Goal: Information Seeking & Learning: Learn about a topic

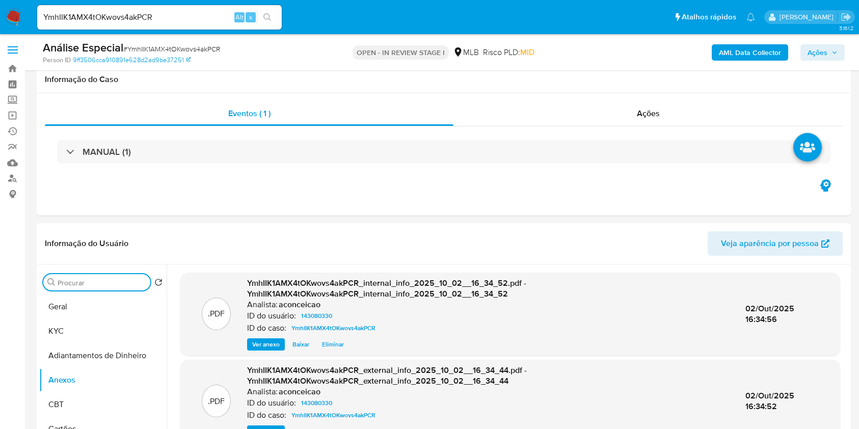
select select "10"
click at [136, 278] on input "Procurar" at bounding box center [102, 282] width 89 height 9
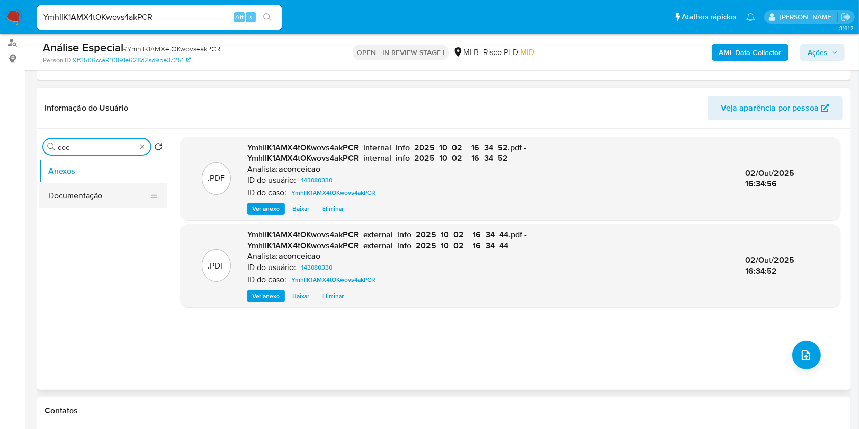
type input "doc"
click at [132, 198] on button "Documentação" at bounding box center [98, 195] width 119 height 24
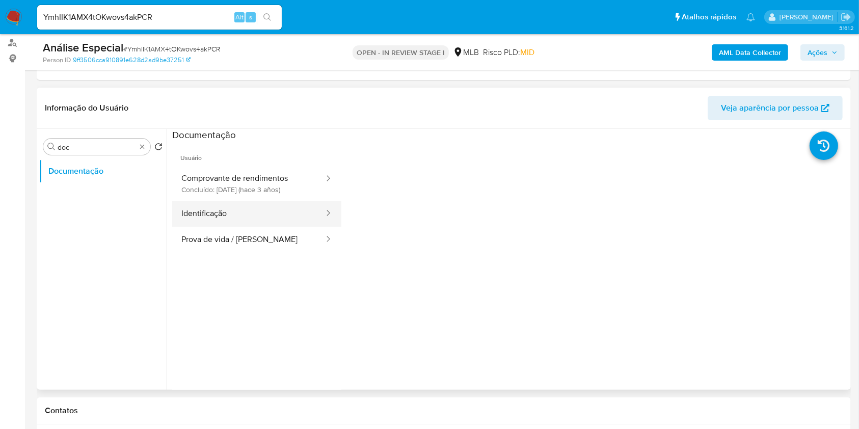
click at [281, 206] on button "Identificação" at bounding box center [248, 214] width 153 height 26
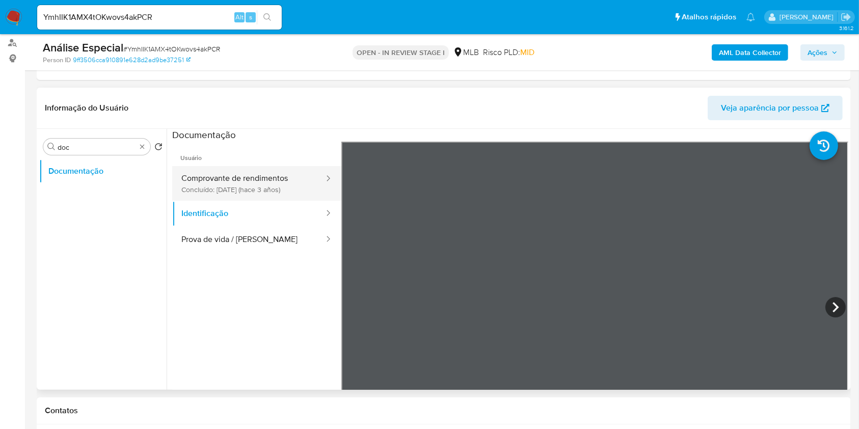
click at [269, 190] on button "Comprovante de rendimentos Concluído: 29/04/2022 (hace 3 años)" at bounding box center [248, 183] width 153 height 35
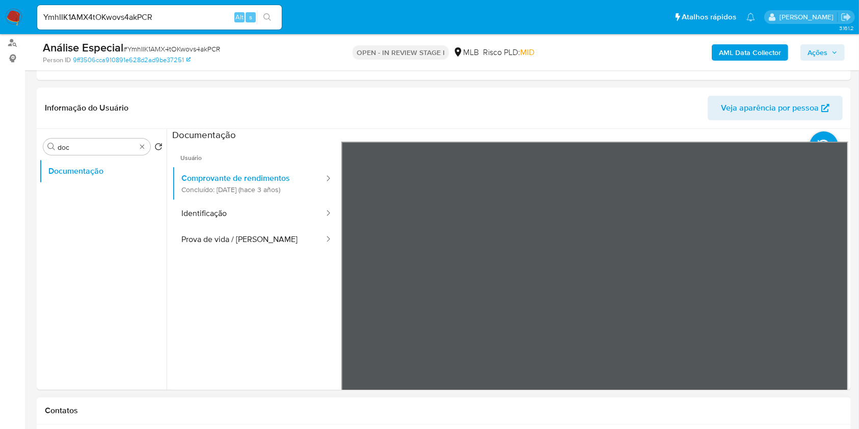
click at [146, 149] on div "Procurar doc" at bounding box center [96, 147] width 107 height 16
click at [143, 152] on div "Procurar doc" at bounding box center [96, 147] width 107 height 16
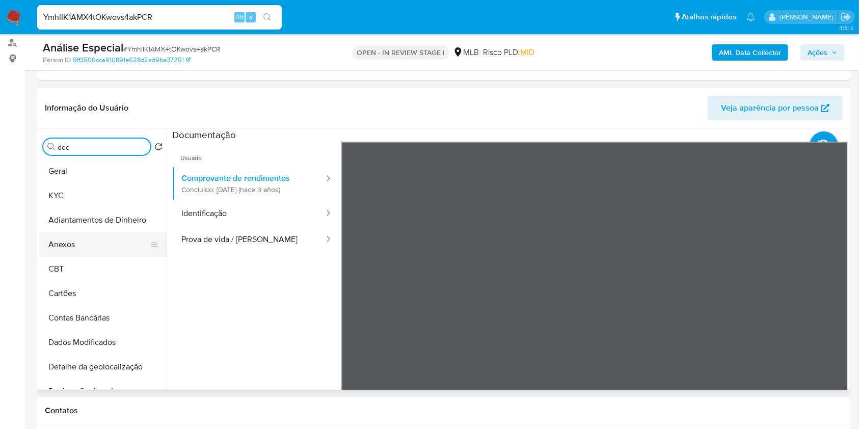
drag, startPoint x: 95, startPoint y: 241, endPoint x: 85, endPoint y: 253, distance: 15.9
click at [96, 241] on button "Anexos" at bounding box center [98, 244] width 119 height 24
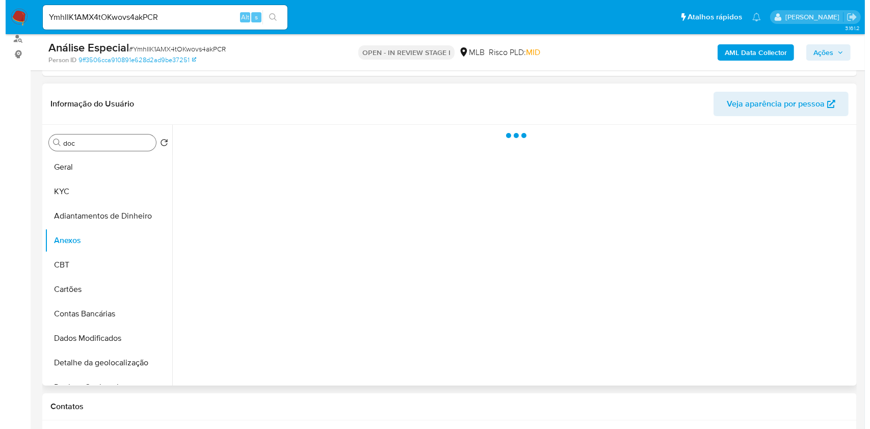
scroll to position [204, 0]
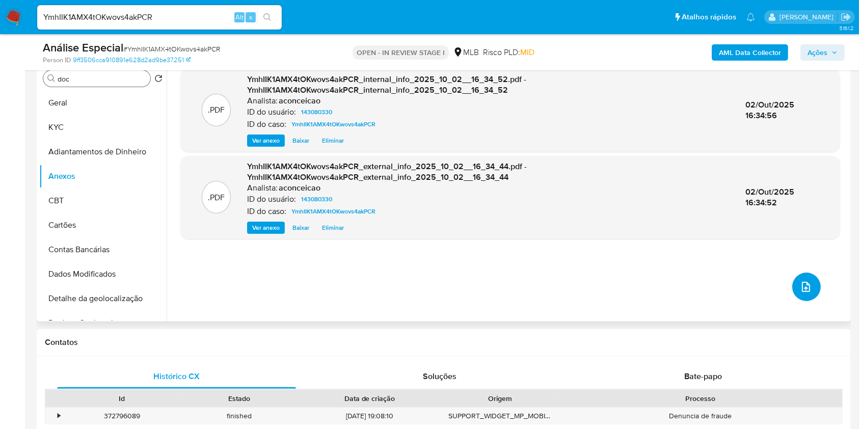
click at [802, 287] on icon "upload-file" at bounding box center [806, 287] width 8 height 10
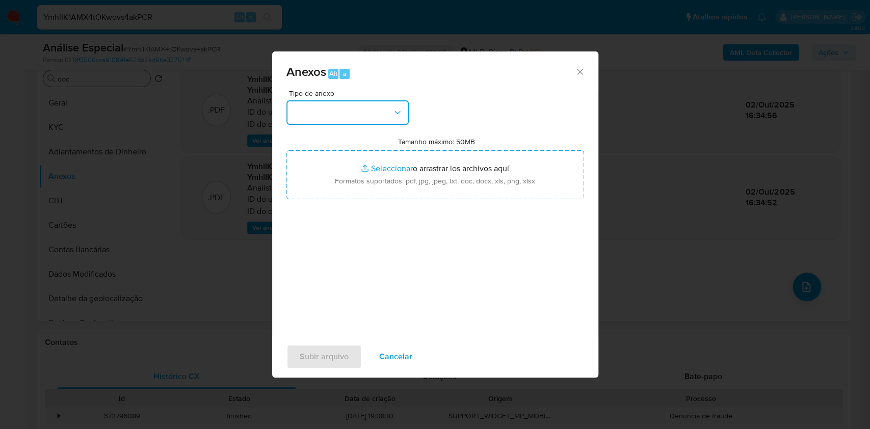
click at [366, 107] on button "button" at bounding box center [347, 112] width 122 height 24
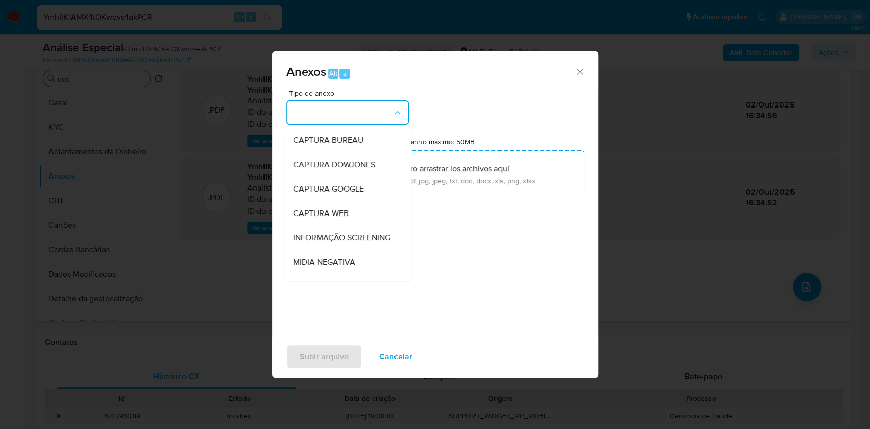
scroll to position [156, 0]
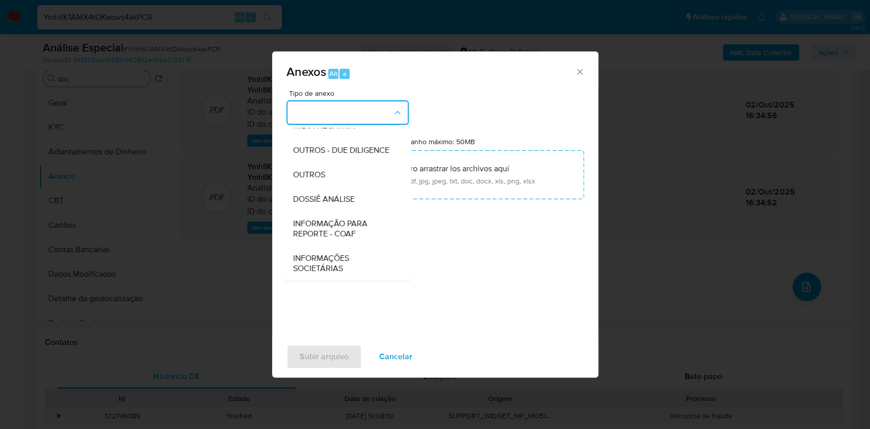
drag, startPoint x: 347, startPoint y: 179, endPoint x: 581, endPoint y: 116, distance: 241.6
click at [347, 178] on div "OUTROS" at bounding box center [344, 175] width 104 height 24
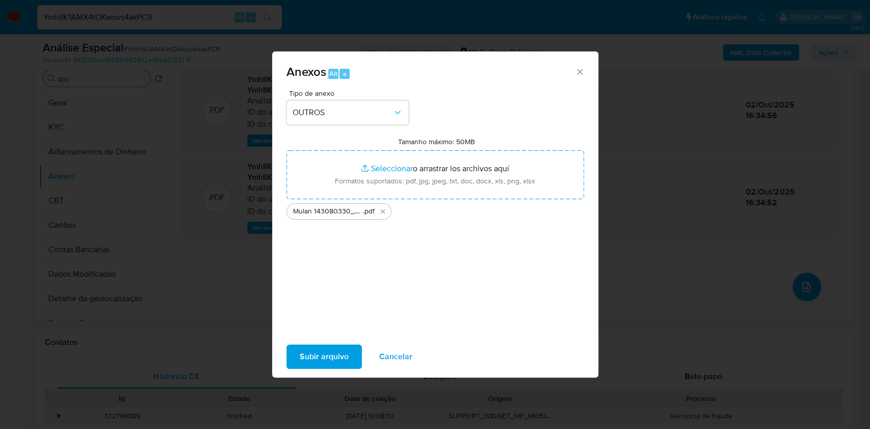
click at [342, 359] on span "Subir arquivo" at bounding box center [324, 356] width 49 height 22
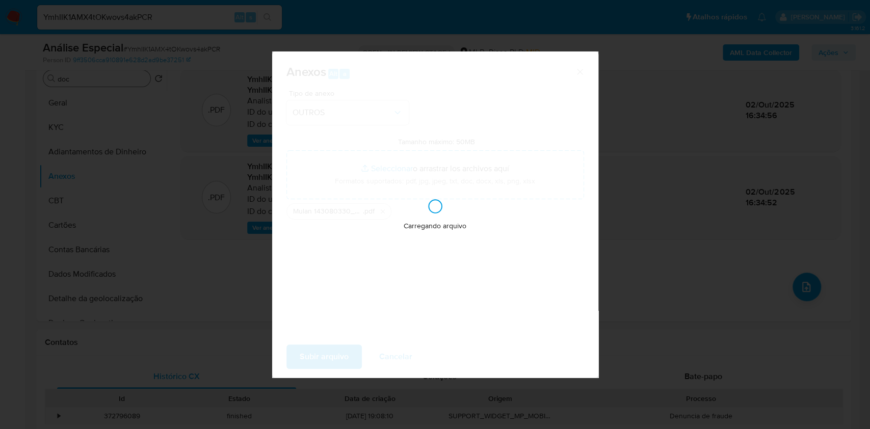
click at [702, 212] on div "Anexos Alt a Tipo de anexo OUTROS Tamanho máximo: 50MB Seleccionar archivos Sel…" at bounding box center [435, 214] width 870 height 429
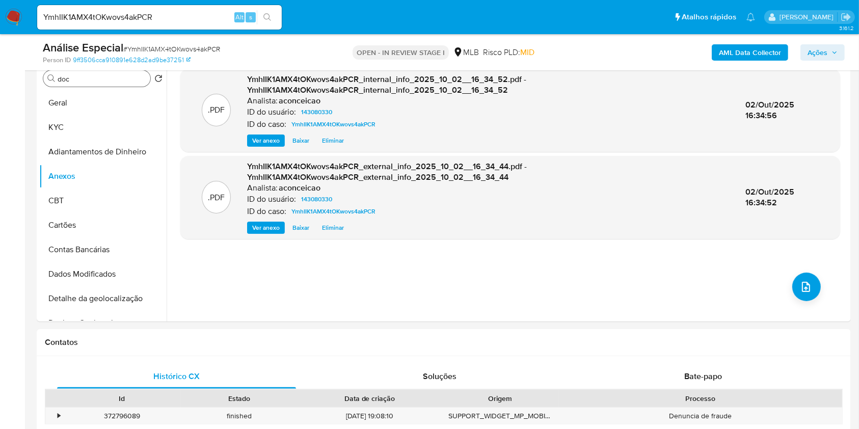
click at [817, 54] on span "Ações" at bounding box center [818, 52] width 20 height 16
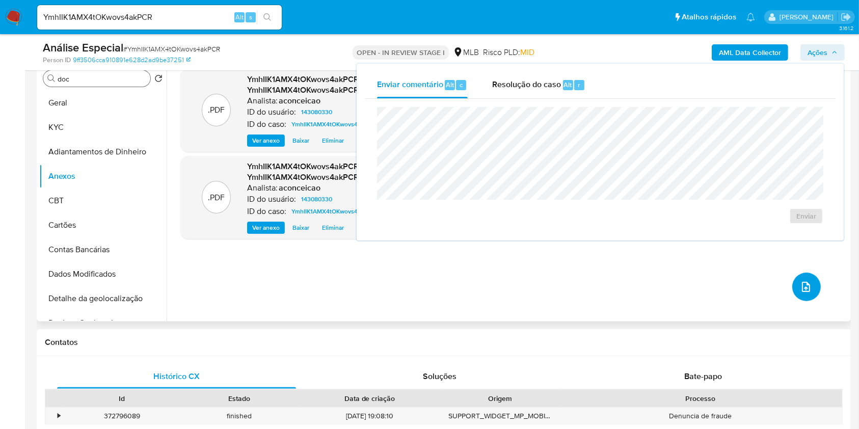
click at [800, 288] on icon "upload-file" at bounding box center [806, 287] width 12 height 12
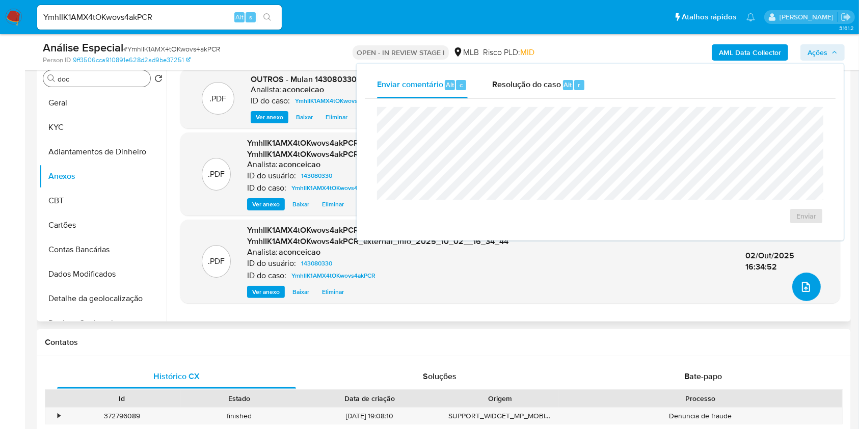
click at [792, 290] on button "upload-file" at bounding box center [806, 287] width 29 height 29
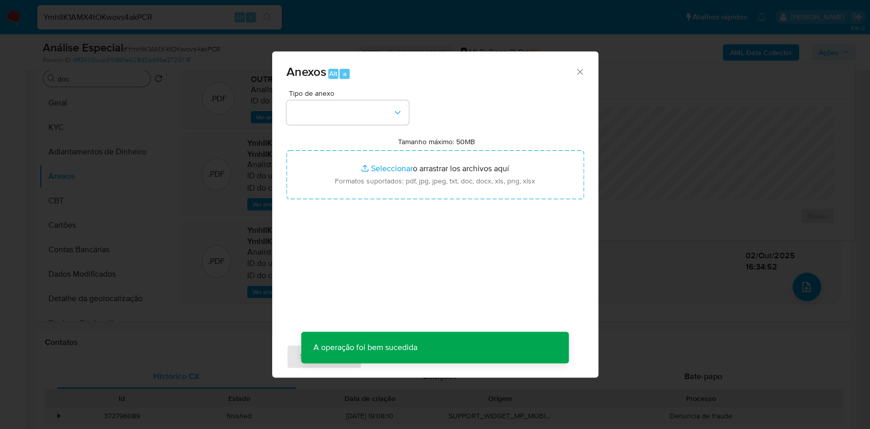
click at [372, 125] on div "Tipo de anexo Tamanho máximo: 50MB Seleccionar archivos Seleccionar o arrastrar…" at bounding box center [435, 210] width 298 height 240
click at [363, 112] on button "button" at bounding box center [347, 112] width 122 height 24
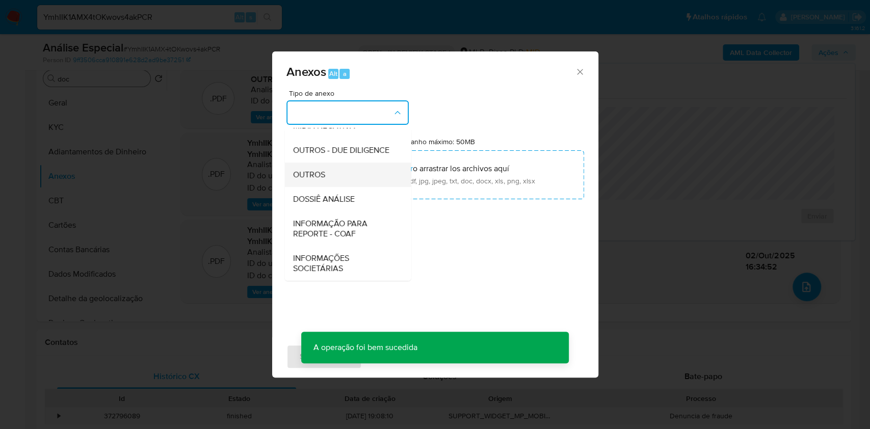
click at [332, 177] on div "OUTROS" at bounding box center [344, 175] width 104 height 24
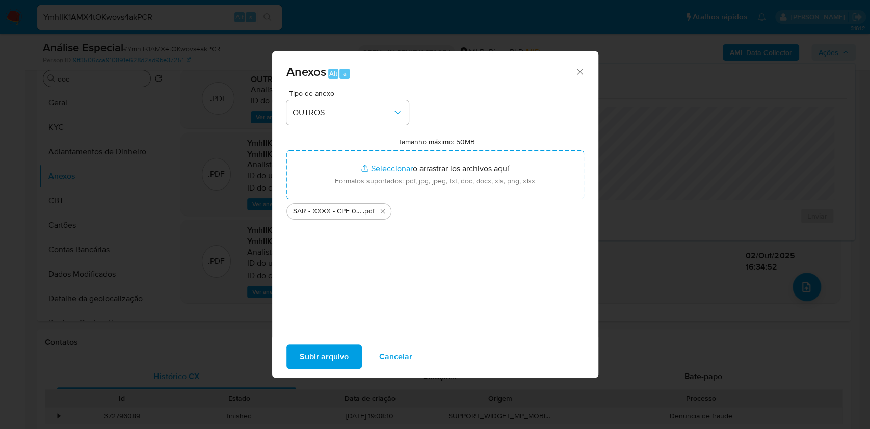
click at [332, 359] on span "Subir arquivo" at bounding box center [324, 356] width 49 height 22
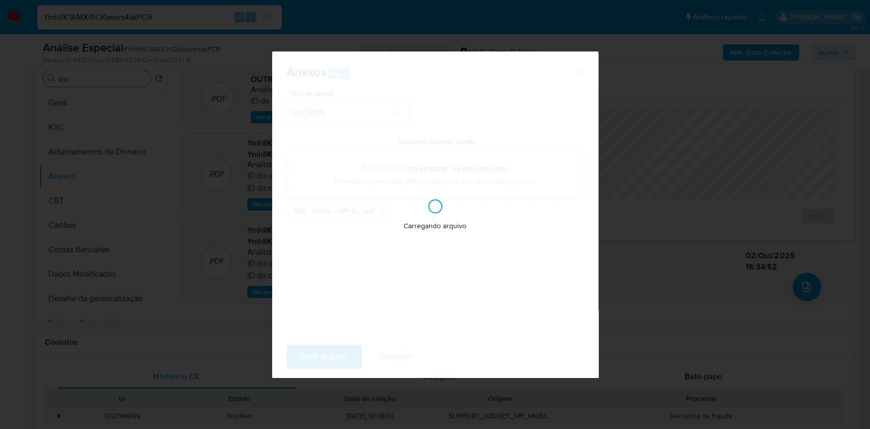
click at [705, 168] on div "Anexos Alt a Tipo de anexo OUTROS Tamanho máximo: 50MB Seleccionar archivos Sel…" at bounding box center [435, 214] width 870 height 429
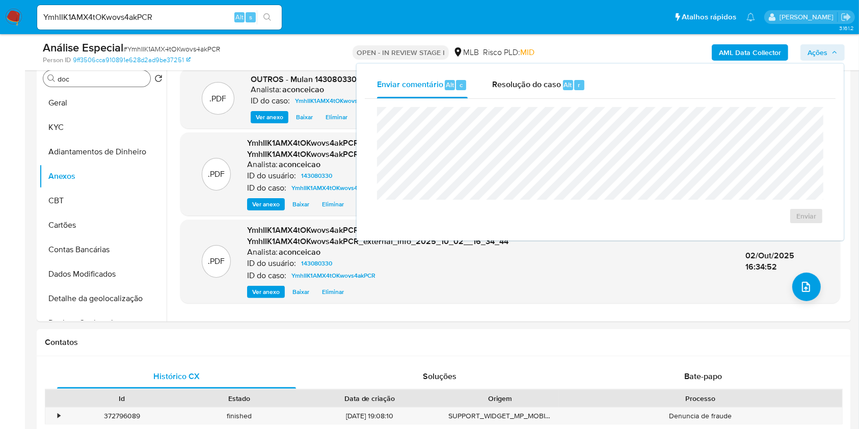
click at [815, 53] on span "Ações" at bounding box center [818, 52] width 20 height 16
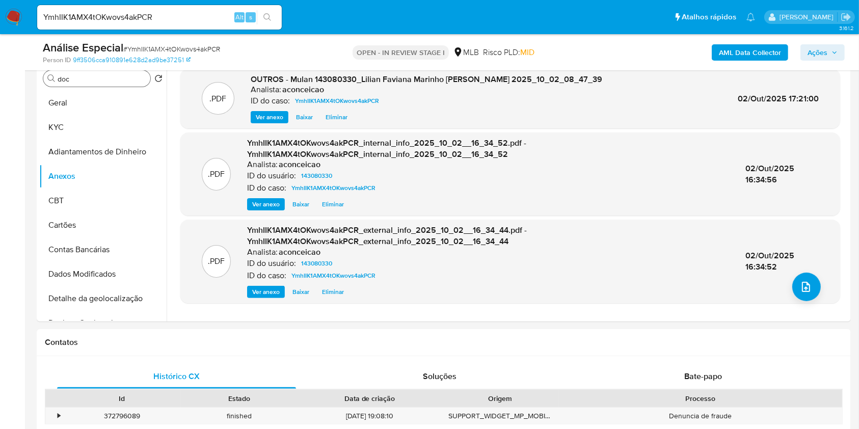
click at [830, 42] on div "AML Data Collector Ações" at bounding box center [712, 52] width 264 height 24
click at [829, 50] on span "Ações" at bounding box center [823, 52] width 30 height 14
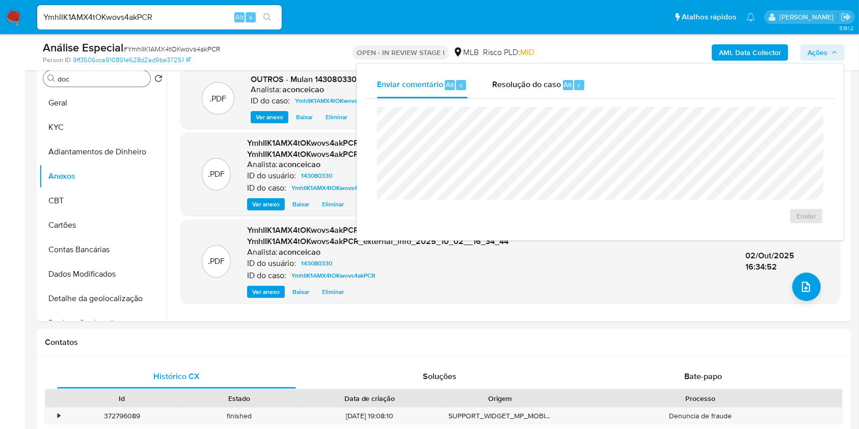
drag, startPoint x: 572, startPoint y: 79, endPoint x: 570, endPoint y: 101, distance: 21.5
click at [572, 80] on div "Alt r" at bounding box center [573, 85] width 21 height 10
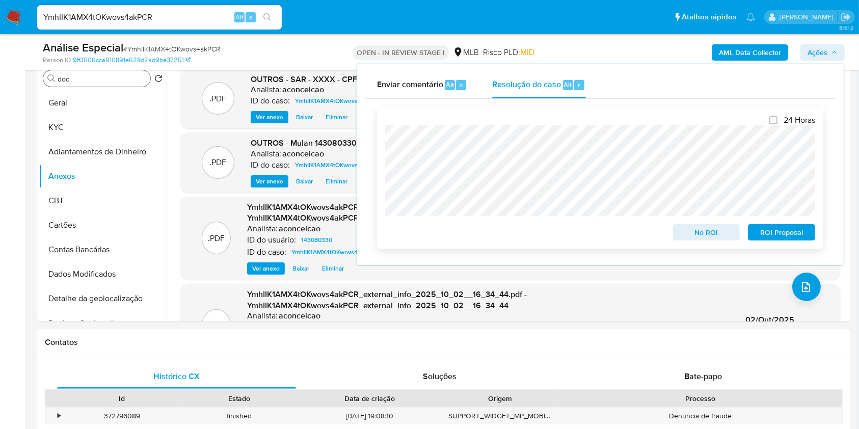
click at [379, 145] on div "24 Horas No ROI ROI Proposal" at bounding box center [600, 178] width 446 height 142
click at [774, 234] on span "ROI Proposal" at bounding box center [781, 232] width 53 height 14
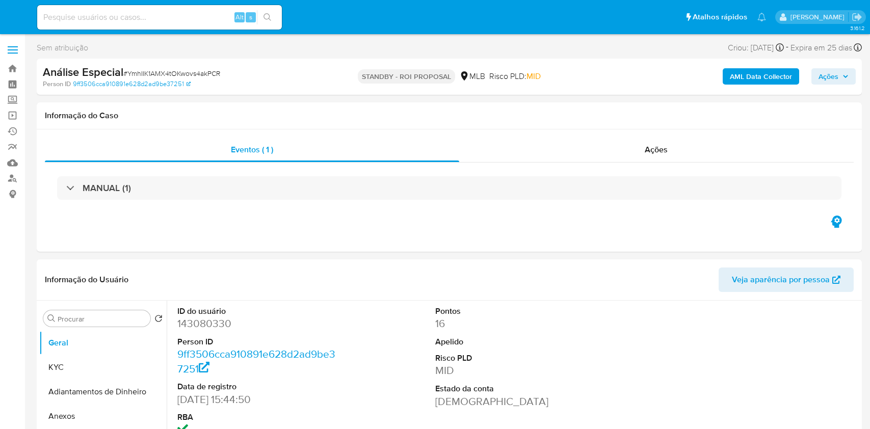
select select "10"
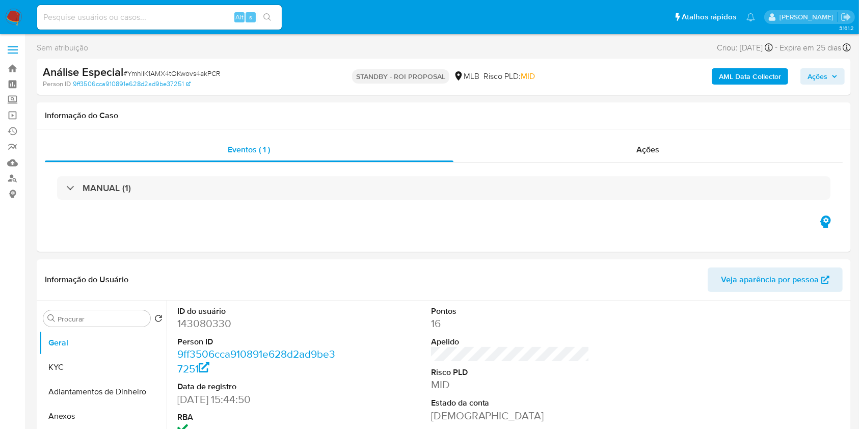
drag, startPoint x: 192, startPoint y: 34, endPoint x: 189, endPoint y: 29, distance: 5.9
click at [191, 34] on nav "Pausado Ver notificaciones Alt s Atalhos rápidos Presiona las siguientes teclas…" at bounding box center [429, 17] width 859 height 34
click at [180, 18] on input at bounding box center [159, 17] width 245 height 13
paste input "SAR - UPOxNIkjLezfMpACFKoSGgrF - CPF 12071808746 - JADSON CABRAL FURTADO"
type input "SAR - UPOxNIkjLezfMpACFKoSGgrF - CPF 12071808746 - JADSON CABRAL FURTADO"
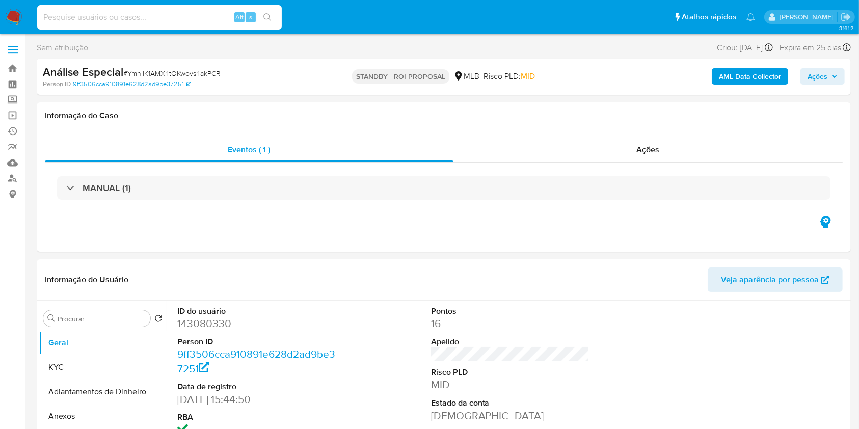
click at [202, 17] on input at bounding box center [159, 17] width 245 height 13
paste input "UPOxNIkjLezfMpACFKoSGgrF"
type input "UPOxNIkjLezfMpACFKoSGgrF"
click at [277, 16] on button "search-icon" at bounding box center [267, 17] width 21 height 14
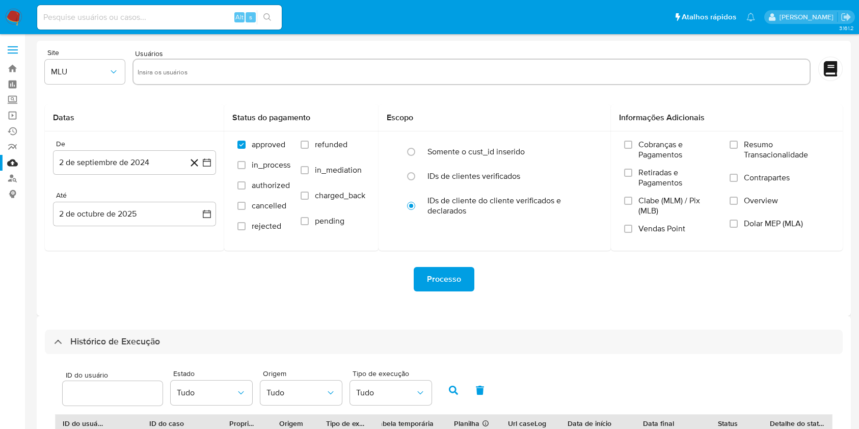
select select "20"
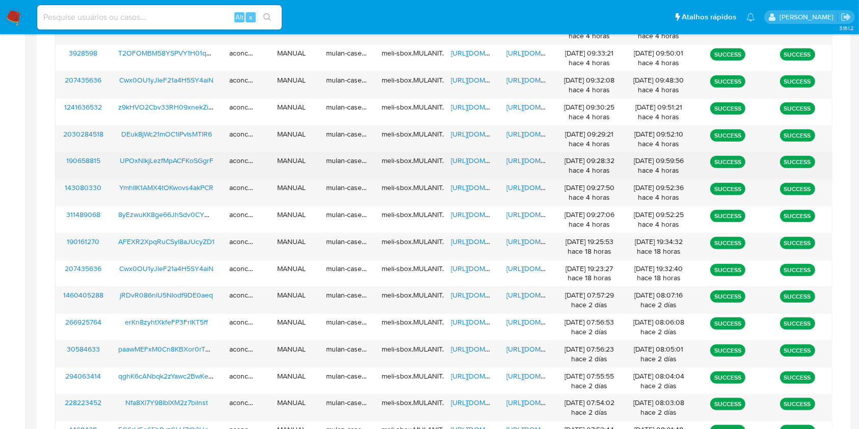
click at [472, 158] on span "[URL][DOMAIN_NAME]" at bounding box center [486, 160] width 70 height 10
click at [530, 158] on span "https://docs.google.com/document/d/1dXt4At8Z7iWJ7yF4JB9m0ZgQV0rMUfLd35JqjOLyCcA…" at bounding box center [541, 160] width 70 height 10
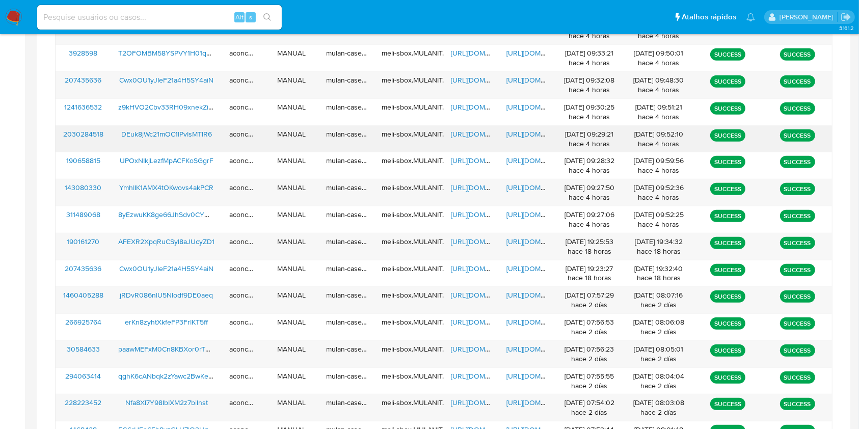
click at [470, 128] on div "https://docs.google.com/spreadsheets/d/1yhMTUQZapPdHYWkcjtPzQcPhIplPKDomjkLNuVg…" at bounding box center [472, 139] width 56 height 26
click at [472, 132] on span "https://docs.google.com/spreadsheets/d/1yhMTUQZapPdHYWkcjtPzQcPhIplPKDomjkLNuVg…" at bounding box center [486, 134] width 70 height 10
click at [539, 135] on span "https://docs.google.com/document/d/1iNdFhJ03RIk4W1IJo7MFsk3pHJrR1eyOkLlNhRQsX4I…" at bounding box center [541, 134] width 70 height 10
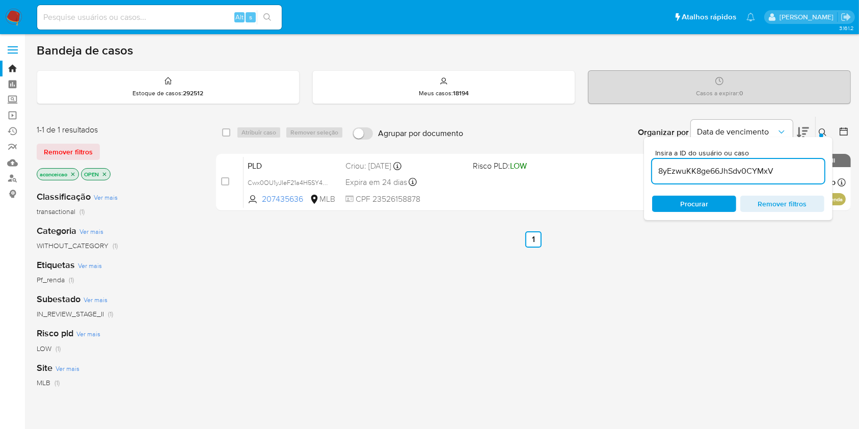
click at [722, 180] on div "8yEzwuKK8ge66JhSdv0CYMxV" at bounding box center [738, 171] width 172 height 24
click at [726, 172] on input "8yEzwuKK8ge66JhSdv0CYMxV" at bounding box center [738, 171] width 172 height 13
paste input "UPOxNIkjLezfMpACFKoSGgrF"
type input "UPOxNIkjLezfMpACFKoSGgrF"
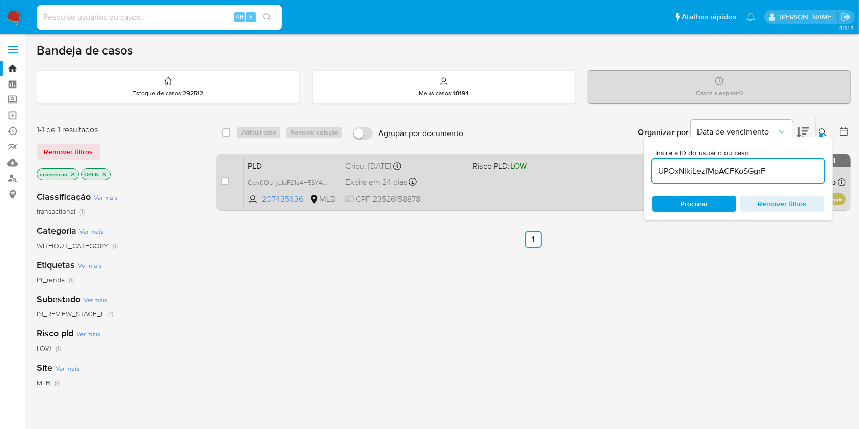
click at [600, 176] on div "PLD Cwx0OU1yJIeF21a4H5SY4aiN 207435636 MLB Risco PLD: LOW Criou: 12/09/2025 Cri…" at bounding box center [545, 181] width 602 height 51
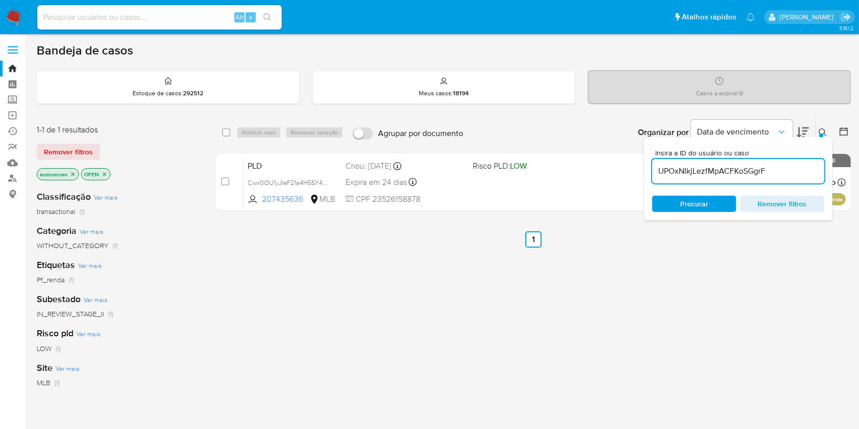
click at [698, 172] on input "UPOxNIkjLezfMpACFKoSGgrF" at bounding box center [738, 171] width 172 height 13
click at [697, 205] on span "Procurar" at bounding box center [694, 204] width 28 height 16
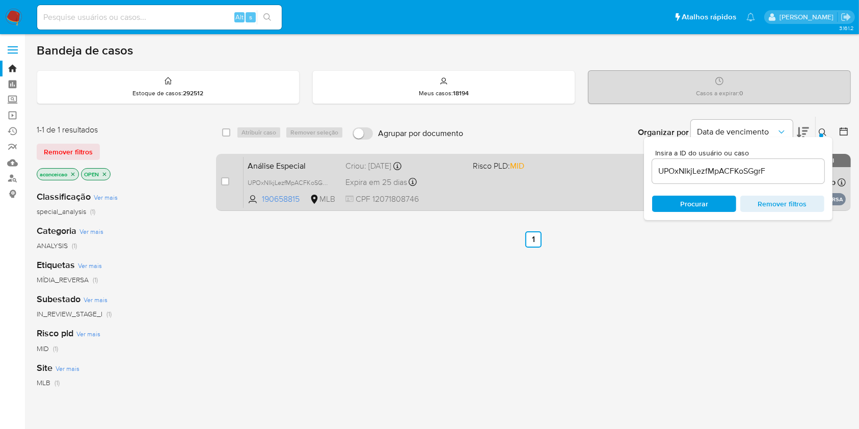
click at [542, 194] on div "Análise Especial UPOxNIkjLezfMpACFKoSGgrF 190658815 MLB Risco PLD: MID Criou: 1…" at bounding box center [545, 181] width 602 height 51
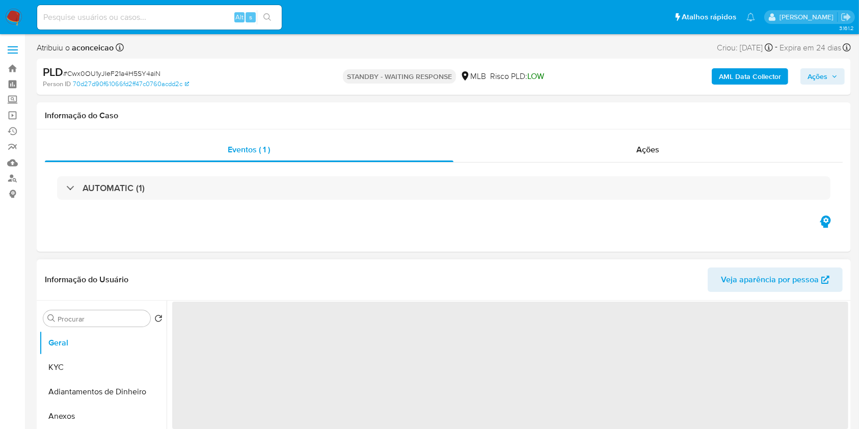
select select "10"
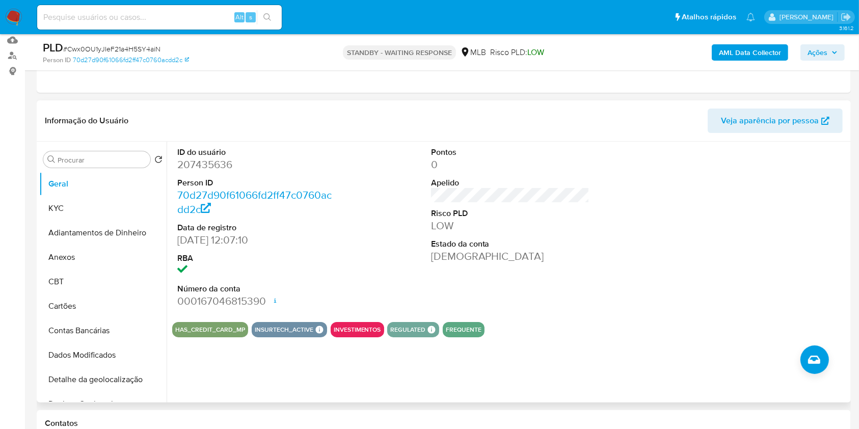
scroll to position [136, 0]
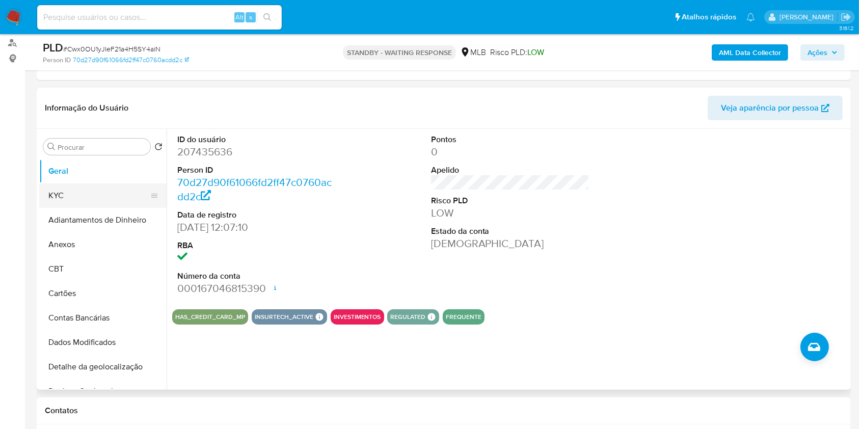
click at [76, 203] on button "KYC" at bounding box center [98, 195] width 119 height 24
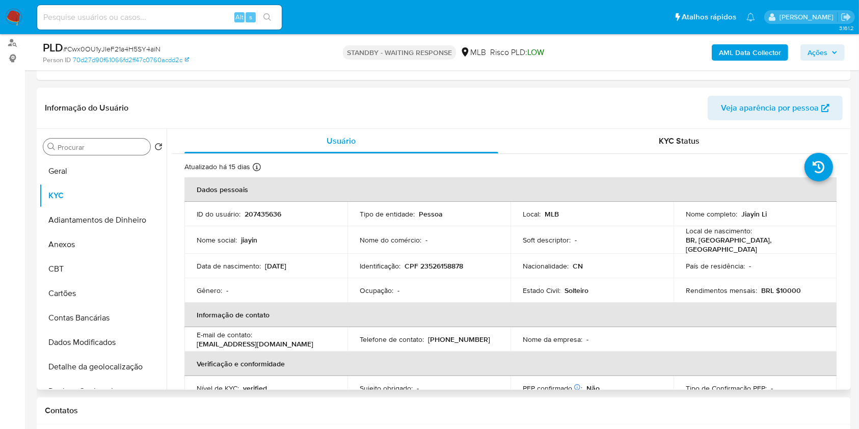
click at [139, 153] on div "Procurar" at bounding box center [96, 147] width 107 height 16
click at [132, 148] on input "Procurar" at bounding box center [102, 147] width 89 height 9
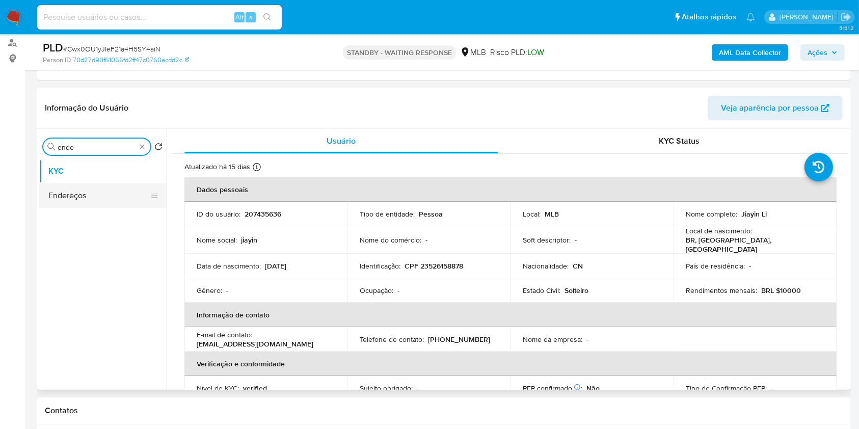
type input "ende"
click at [103, 203] on button "Endereços" at bounding box center [98, 195] width 119 height 24
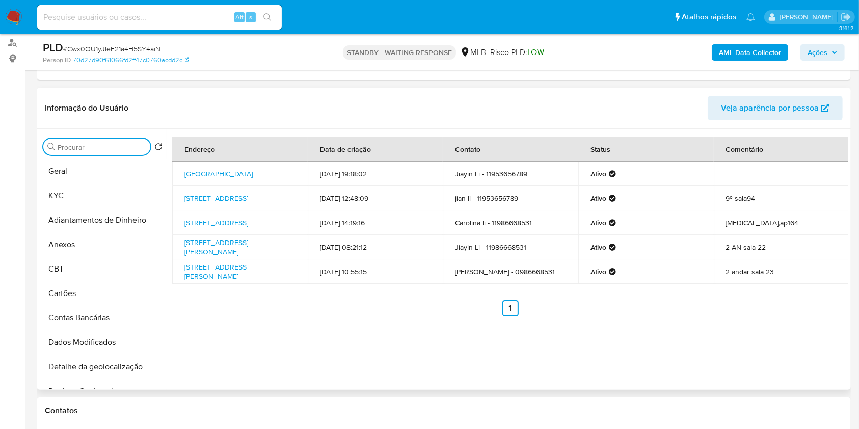
click at [138, 147] on input "Procurar" at bounding box center [102, 147] width 89 height 9
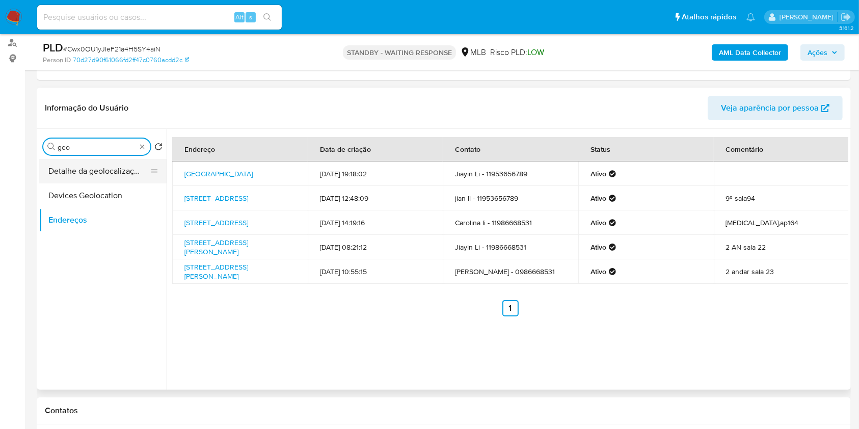
type input "geo"
click at [111, 172] on button "Detalhe da geolocalização" at bounding box center [98, 171] width 119 height 24
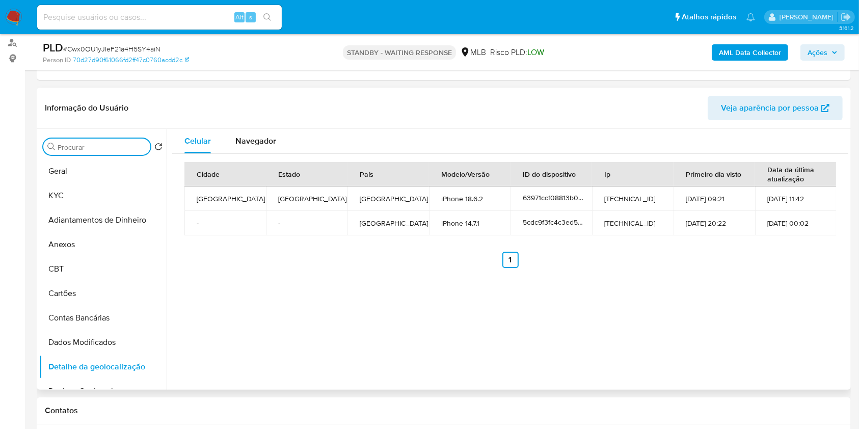
click at [132, 150] on input "Procurar" at bounding box center [102, 147] width 89 height 9
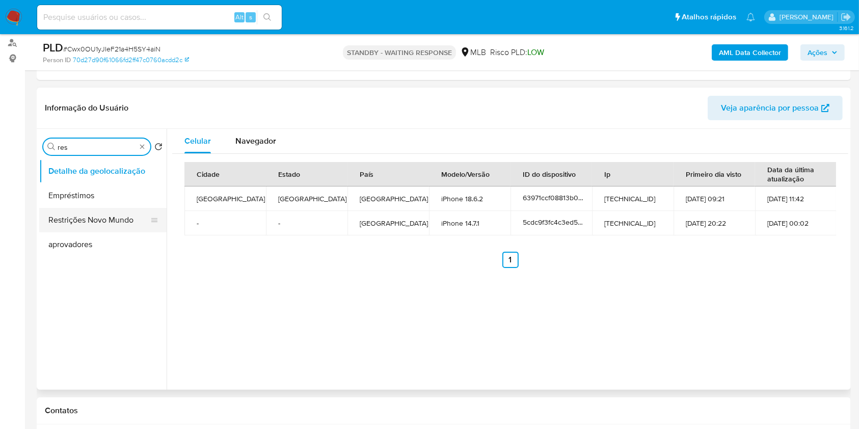
type input "res"
click at [103, 221] on button "Restrições Novo Mundo" at bounding box center [98, 220] width 119 height 24
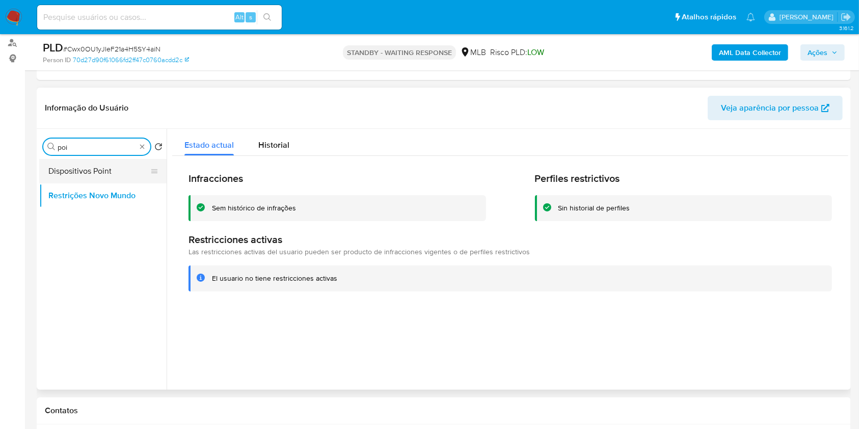
type input "poi"
click at [111, 165] on button "Dispositivos Point" at bounding box center [98, 171] width 119 height 24
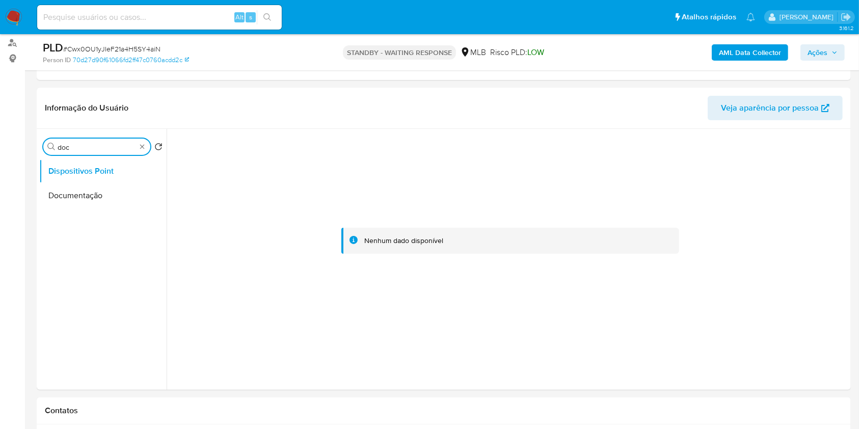
type input "doc"
click at [126, 202] on button "Documentação" at bounding box center [98, 195] width 119 height 24
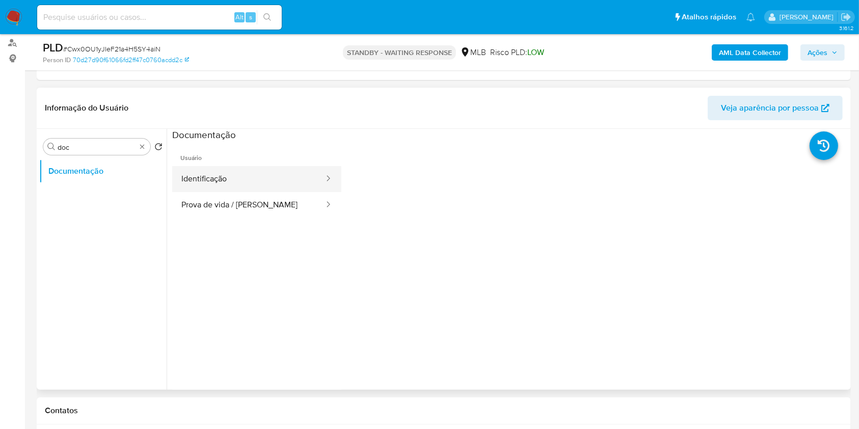
click at [261, 182] on button "Identificação" at bounding box center [248, 179] width 153 height 26
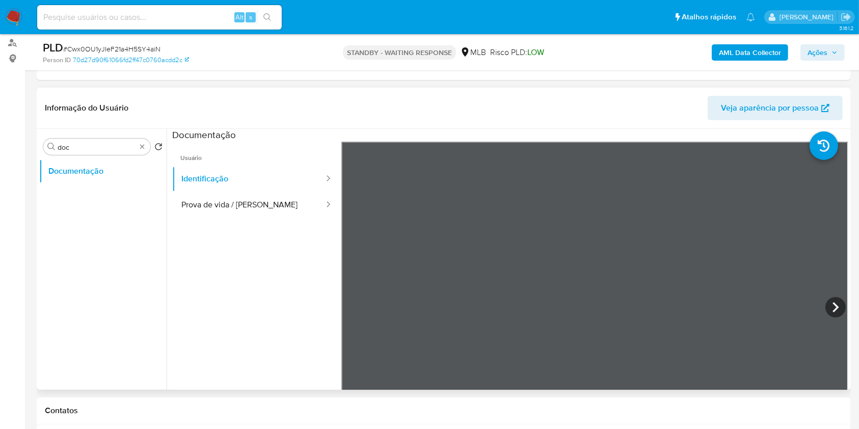
scroll to position [90, 0]
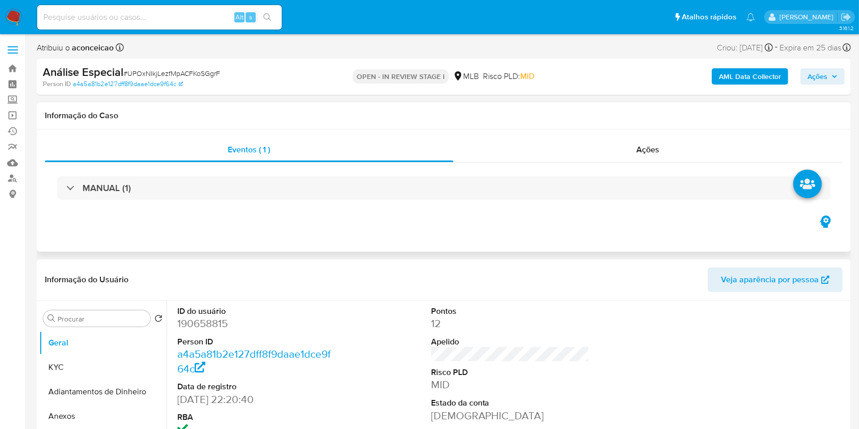
select select "10"
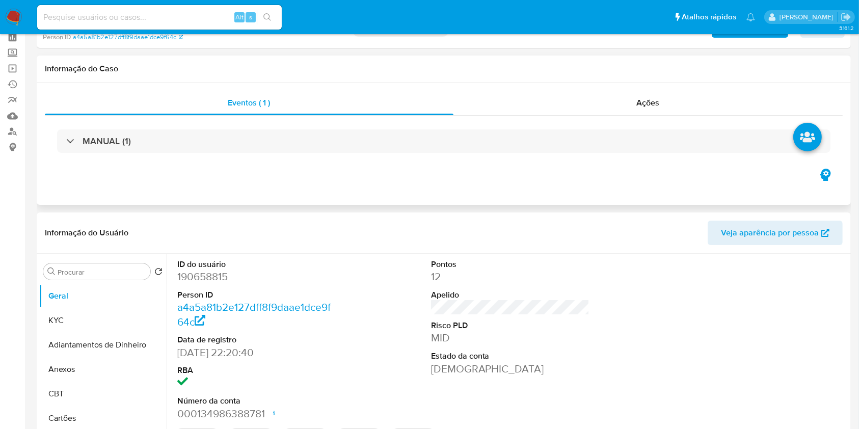
scroll to position [68, 0]
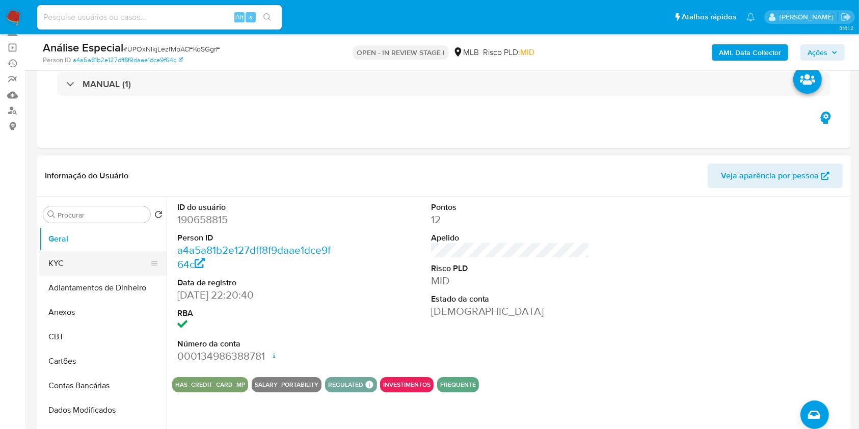
click at [96, 267] on button "KYC" at bounding box center [98, 263] width 119 height 24
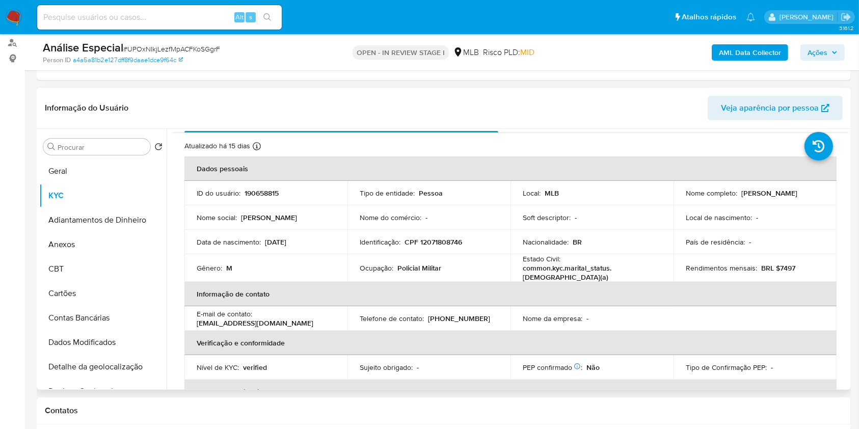
scroll to position [0, 0]
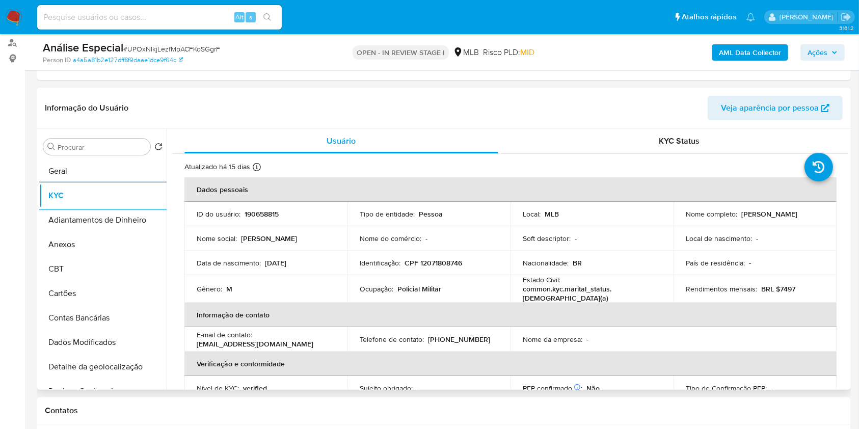
click at [404, 288] on p "Policial Militar" at bounding box center [419, 288] width 44 height 9
copy div "Ocupação : Policial Militar"
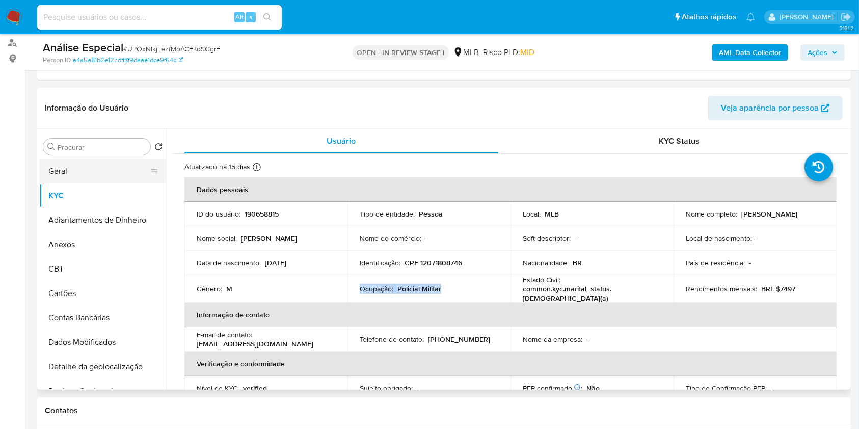
click at [112, 173] on button "Geral" at bounding box center [98, 171] width 119 height 24
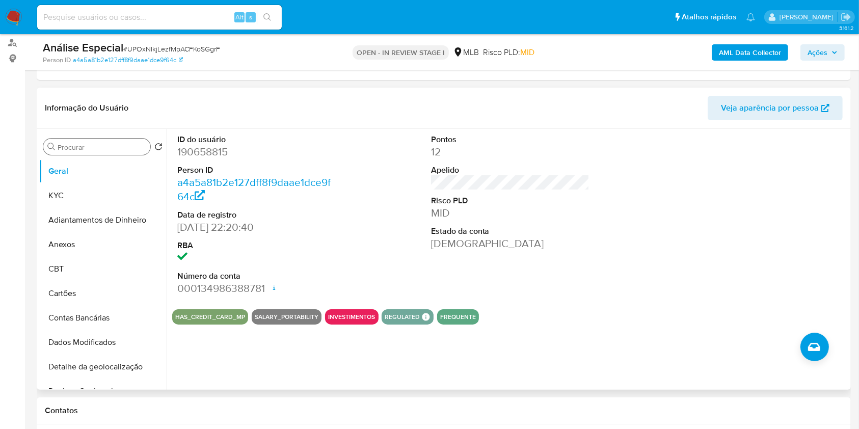
click at [135, 145] on input "Procurar" at bounding box center [102, 147] width 89 height 9
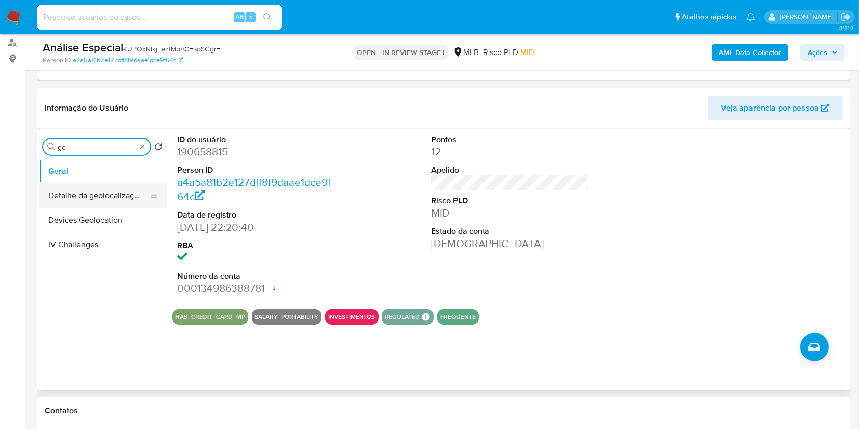
type input "ge"
click at [121, 193] on button "Detalhe da geolocalização" at bounding box center [98, 195] width 119 height 24
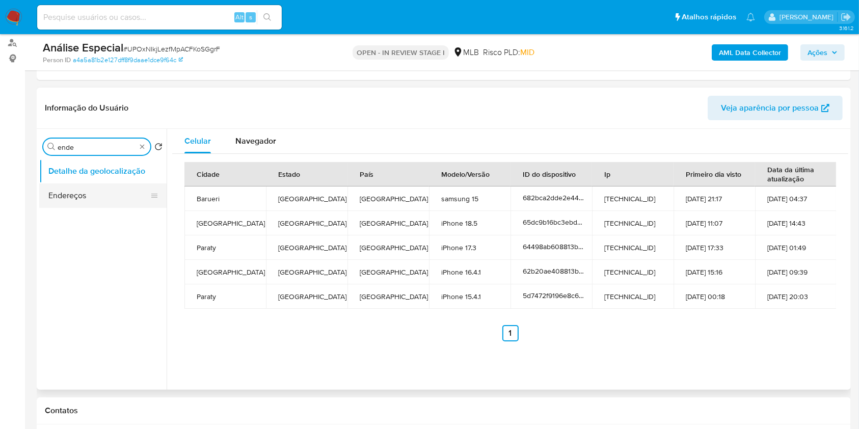
type input "ende"
click at [93, 194] on button "Endereços" at bounding box center [98, 195] width 119 height 24
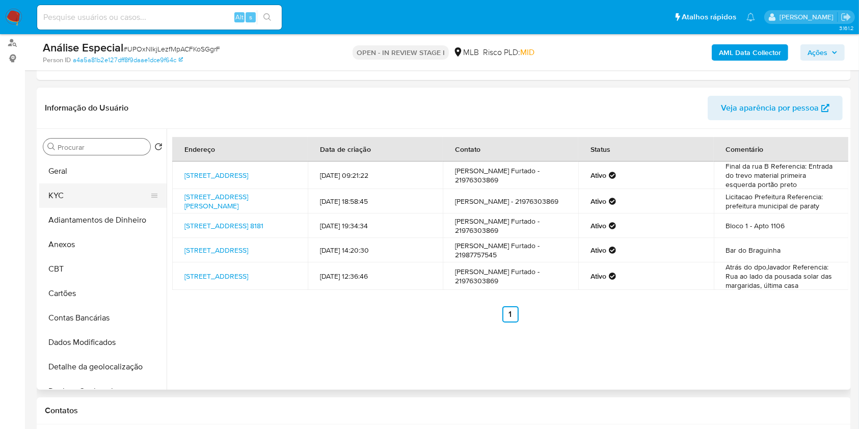
click at [111, 193] on button "KYC" at bounding box center [98, 195] width 119 height 24
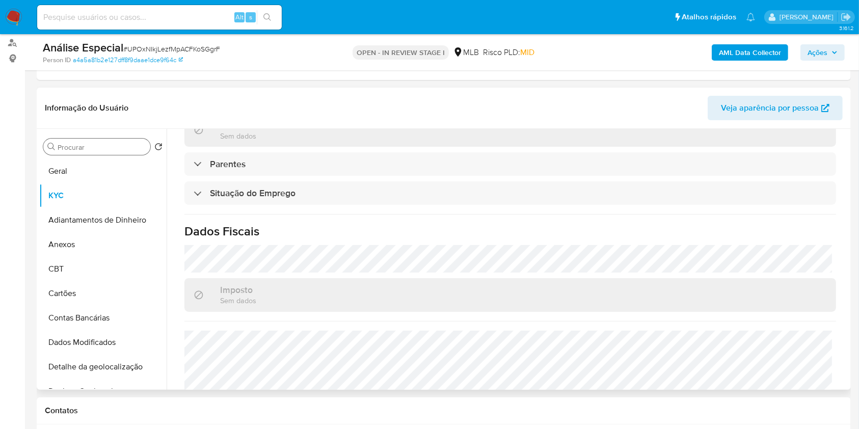
scroll to position [433, 0]
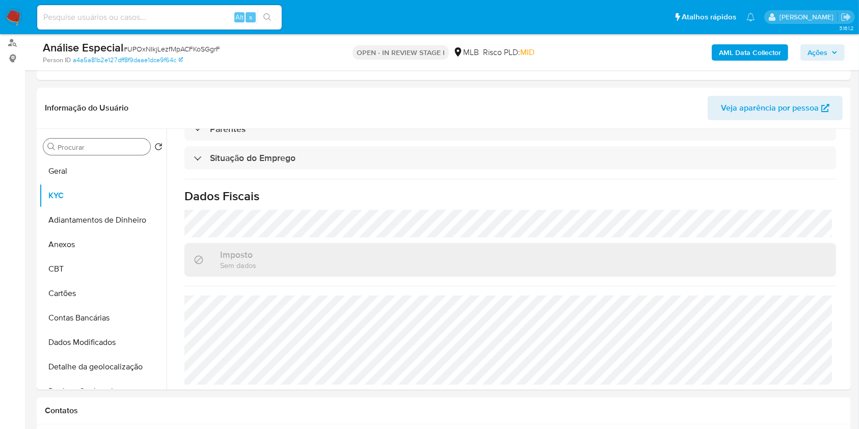
click at [126, 145] on input "Procurar" at bounding box center [102, 147] width 89 height 9
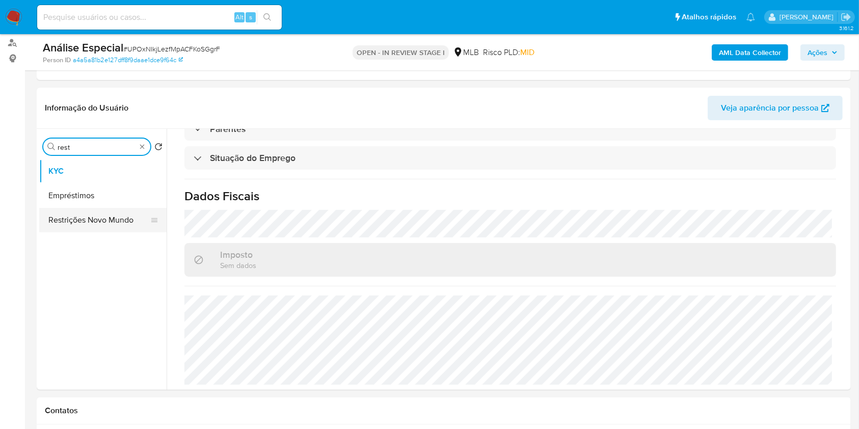
type input "rest"
click at [116, 224] on button "Restrições Novo Mundo" at bounding box center [98, 220] width 119 height 24
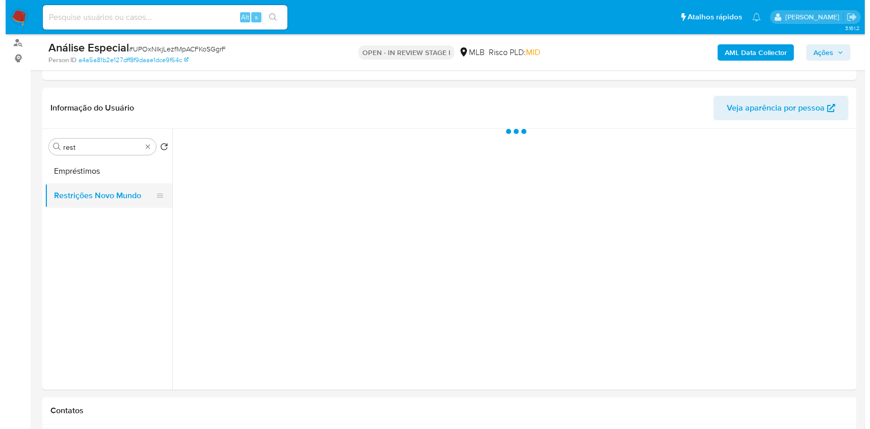
scroll to position [0, 0]
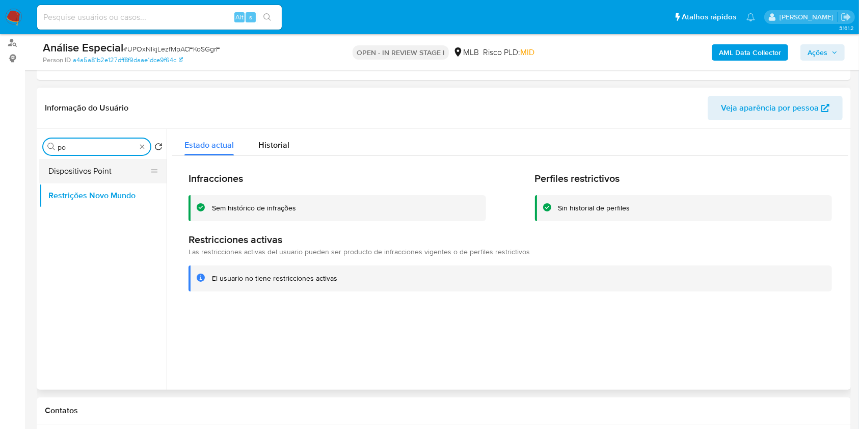
type input "po"
click at [145, 167] on li "Dispositivos Point" at bounding box center [102, 171] width 127 height 24
click at [135, 170] on button "Dispositivos Point" at bounding box center [98, 171] width 119 height 24
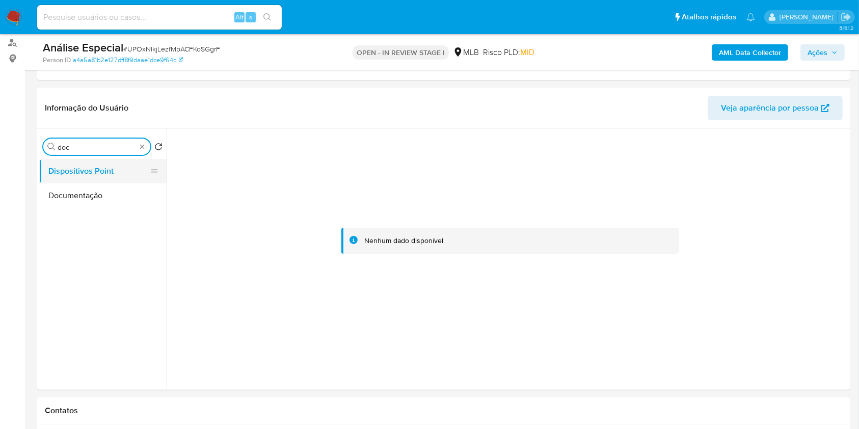
type input "doc"
click at [114, 175] on button "Dispositivos Point" at bounding box center [98, 171] width 119 height 24
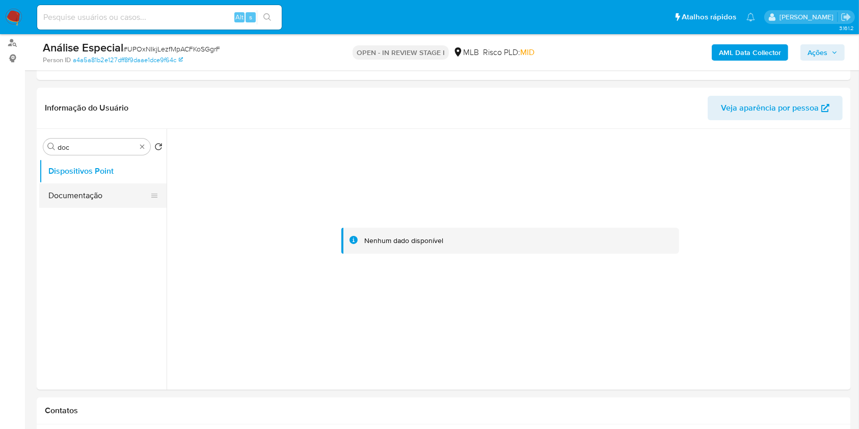
click at [105, 199] on button "Documentação" at bounding box center [98, 195] width 119 height 24
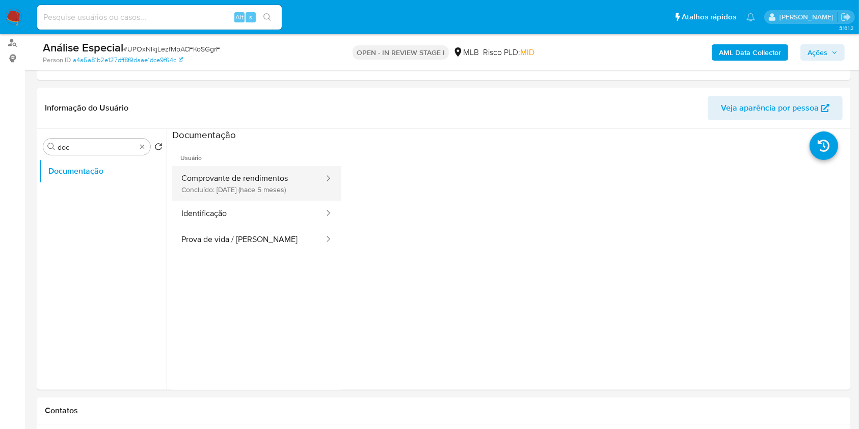
click at [275, 186] on button "Comprovante de rendimentos Concluído: 25/04/2025 (hace 5 meses)" at bounding box center [248, 183] width 153 height 35
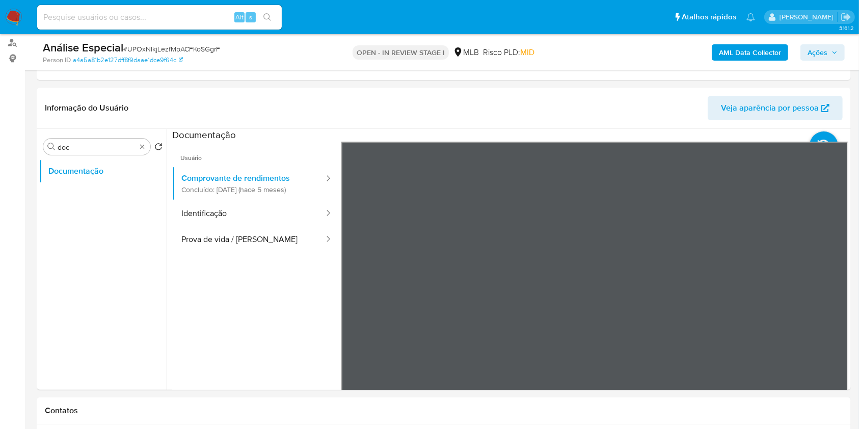
click at [766, 52] on b "AML Data Collector" at bounding box center [750, 52] width 62 height 16
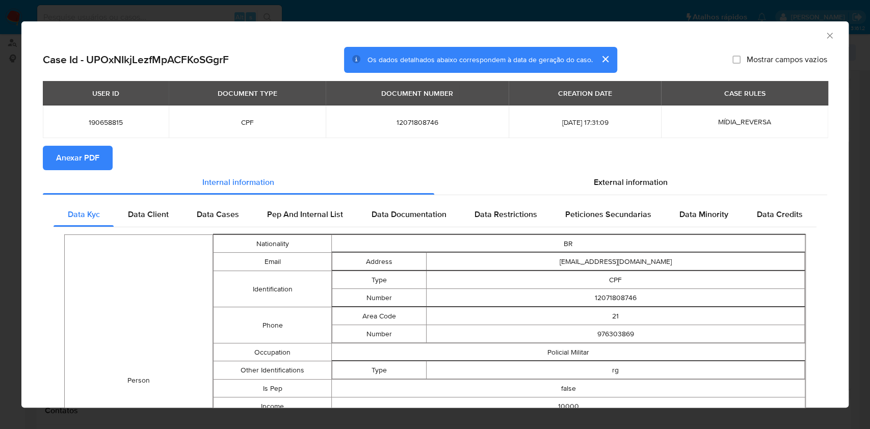
click at [826, 38] on icon "Fechar a janela" at bounding box center [829, 36] width 6 height 6
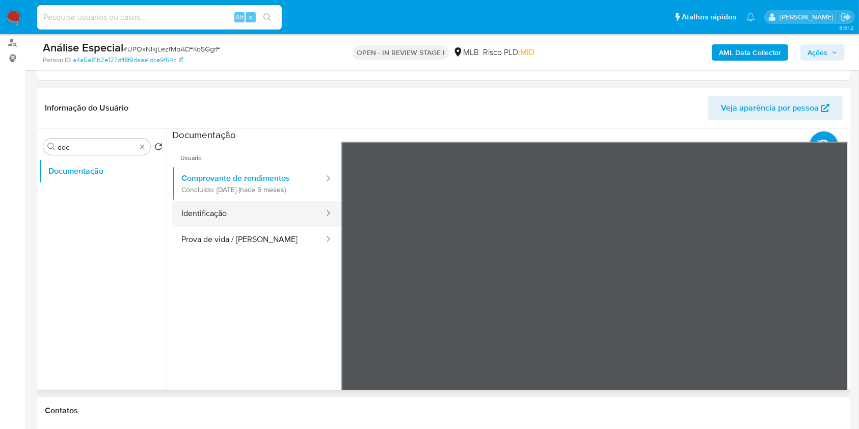
click at [238, 216] on button "Identificação" at bounding box center [248, 214] width 153 height 26
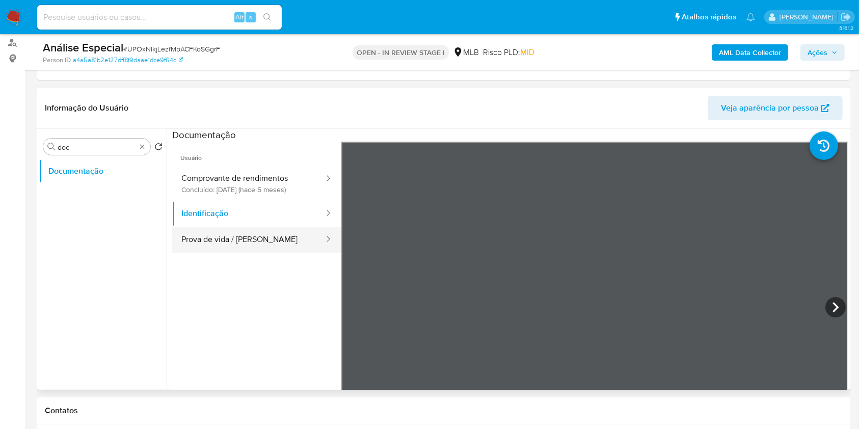
click at [258, 243] on button "Prova de vida / [PERSON_NAME]" at bounding box center [248, 240] width 153 height 26
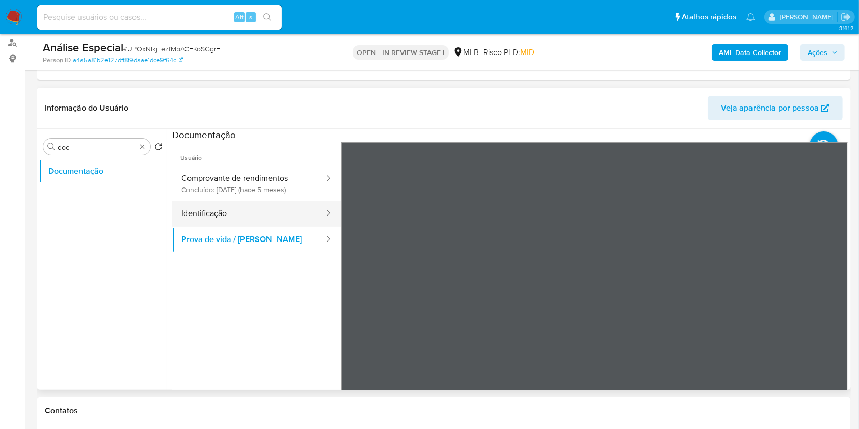
click at [251, 209] on button "Identificação" at bounding box center [248, 214] width 153 height 26
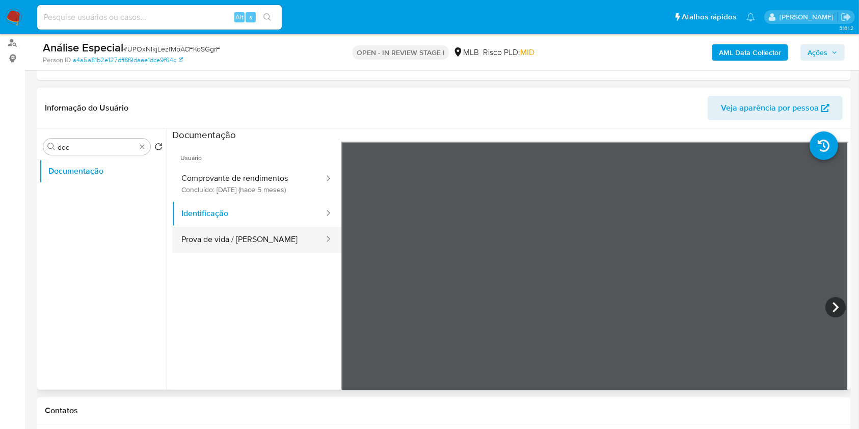
click at [229, 234] on button "Prova de vida / [PERSON_NAME]" at bounding box center [248, 240] width 153 height 26
click at [151, 149] on search "Procurar doc Retornar ao pedido padrão" at bounding box center [102, 147] width 119 height 16
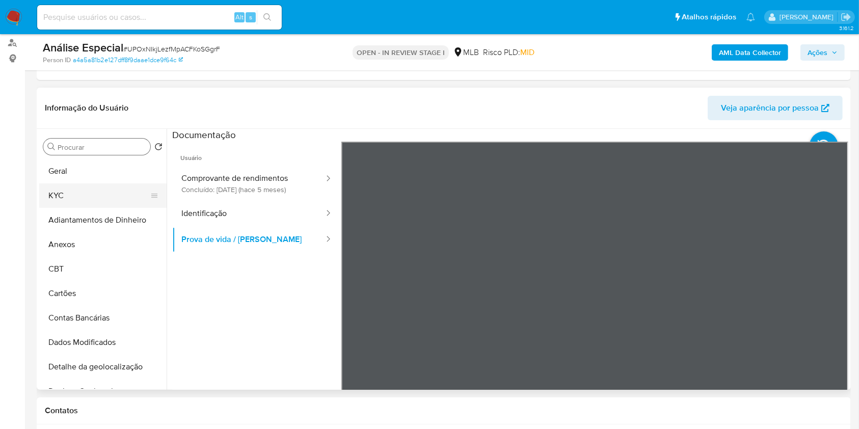
click at [107, 191] on button "KYC" at bounding box center [98, 195] width 119 height 24
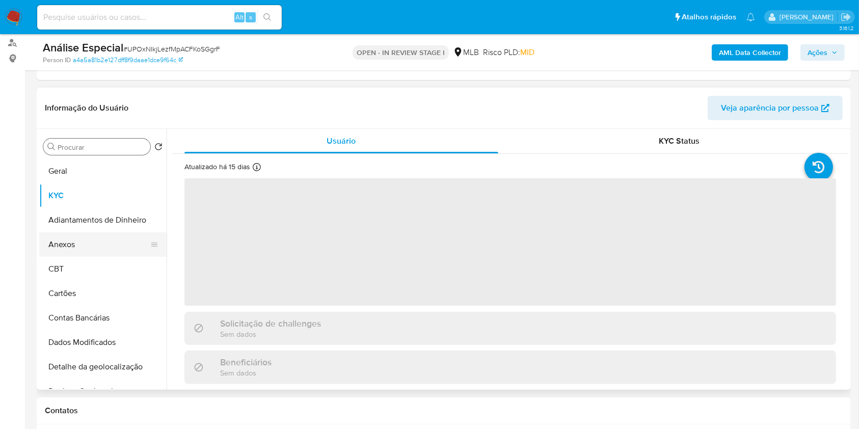
click at [111, 246] on button "Anexos" at bounding box center [98, 244] width 119 height 24
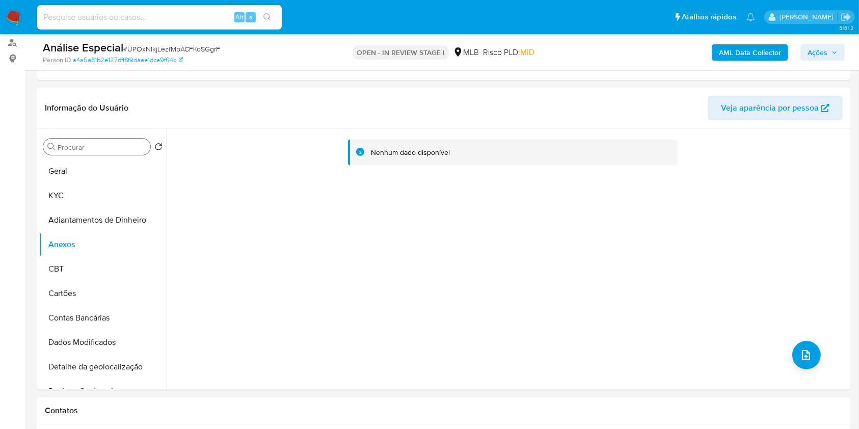
click at [768, 51] on b "AML Data Collector" at bounding box center [750, 52] width 62 height 16
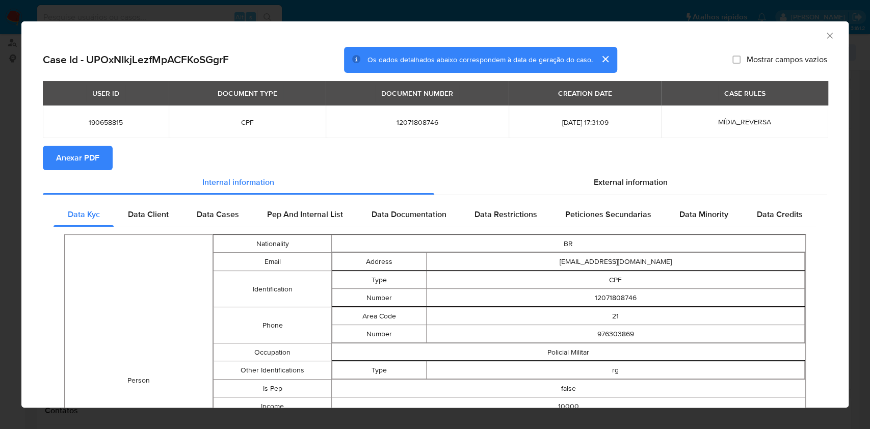
drag, startPoint x: 90, startPoint y: 160, endPoint x: 114, endPoint y: 164, distance: 24.1
click at [90, 161] on span "Anexar PDF" at bounding box center [77, 158] width 43 height 22
click at [817, 41] on div "AML Data Collector" at bounding box center [434, 33] width 827 height 25
click at [824, 37] on icon "Fechar a janela" at bounding box center [829, 36] width 10 height 10
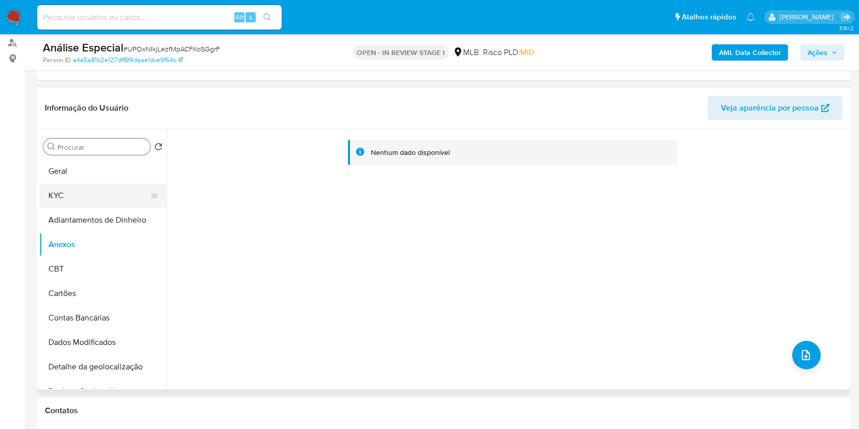
click at [74, 198] on button "KYC" at bounding box center [98, 195] width 119 height 24
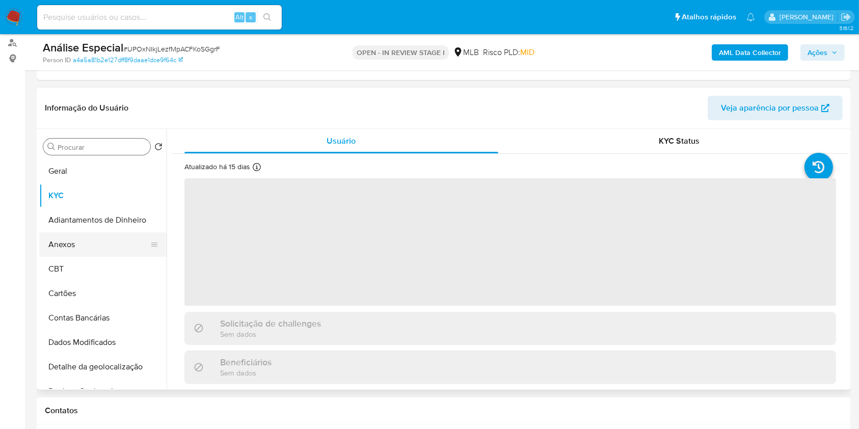
click at [98, 244] on button "Anexos" at bounding box center [98, 244] width 119 height 24
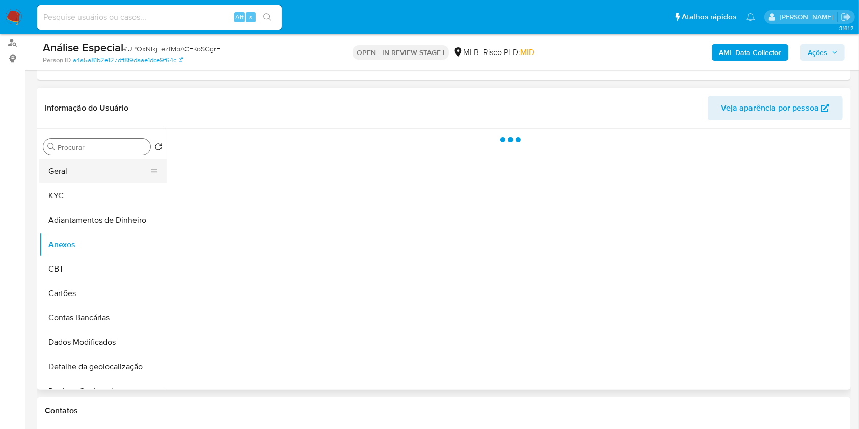
click at [87, 171] on button "Geral" at bounding box center [98, 171] width 119 height 24
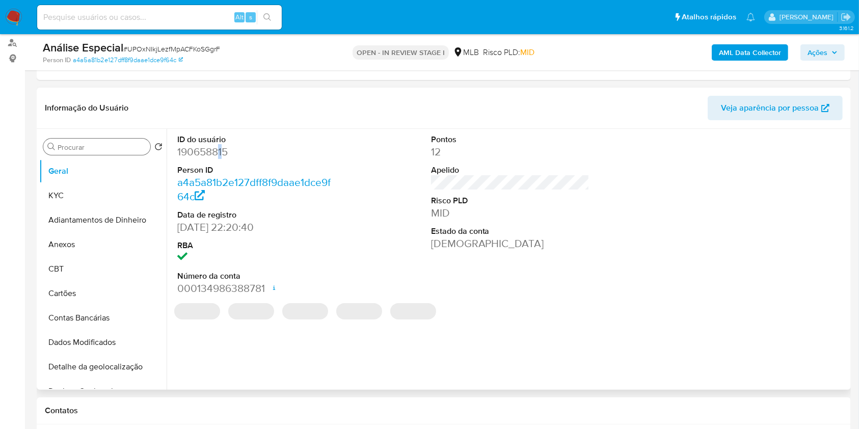
click at [220, 153] on dd "190658815" at bounding box center [256, 152] width 159 height 14
copy dd "1"
click at [207, 156] on dd "190658815" at bounding box center [256, 152] width 159 height 14
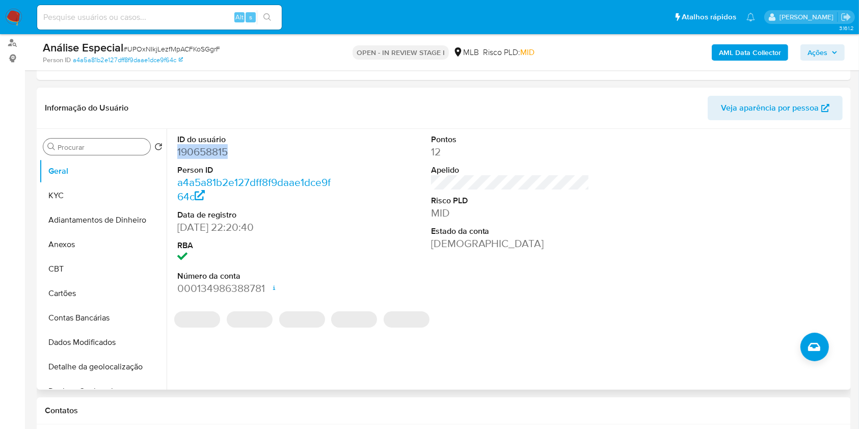
click at [207, 156] on dd "190658815" at bounding box center [256, 152] width 159 height 14
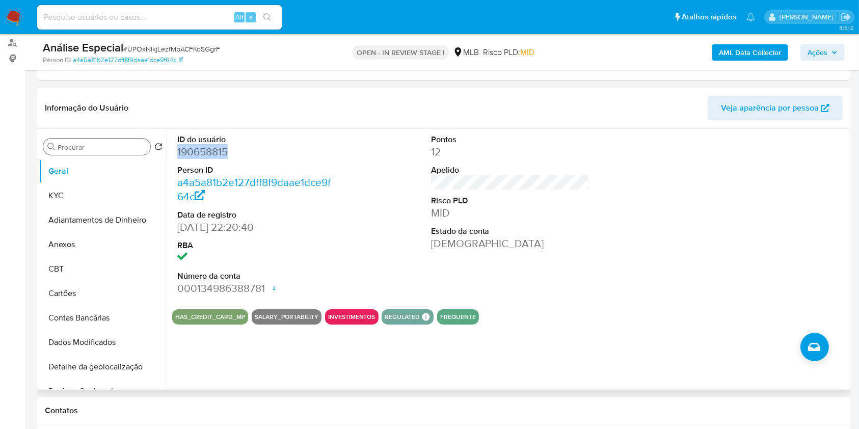
copy dd "190658815"
click at [72, 253] on button "Anexos" at bounding box center [98, 244] width 119 height 24
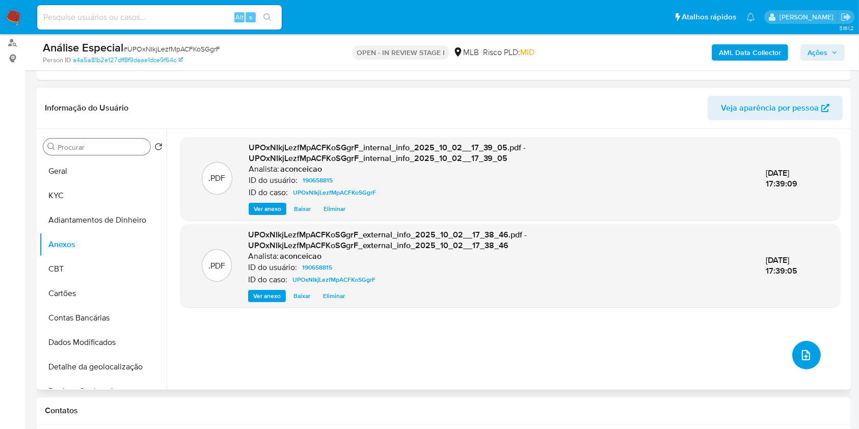
click at [801, 360] on icon "upload-file" at bounding box center [806, 355] width 12 height 12
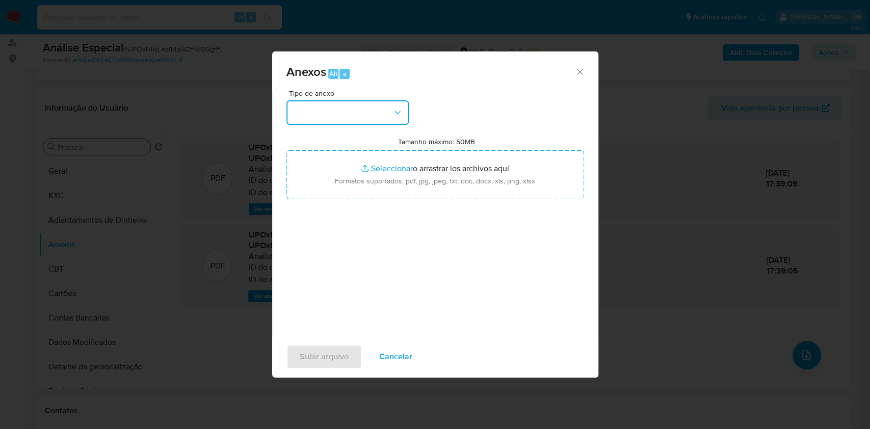
click at [361, 121] on button "button" at bounding box center [347, 112] width 122 height 24
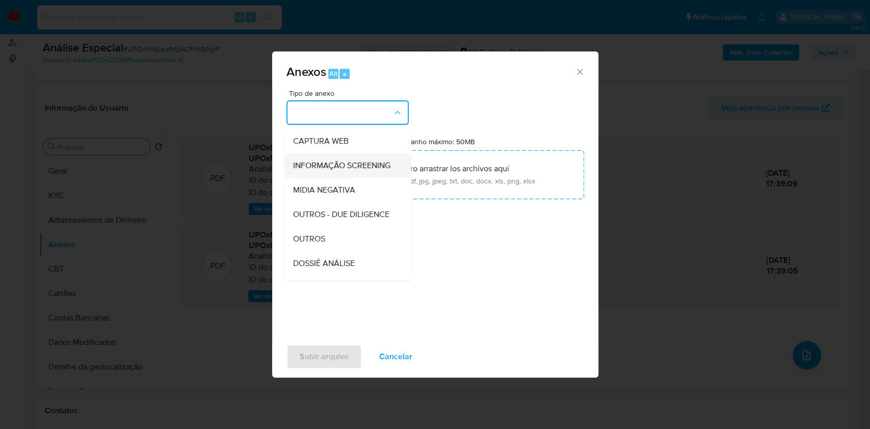
scroll to position [156, 0]
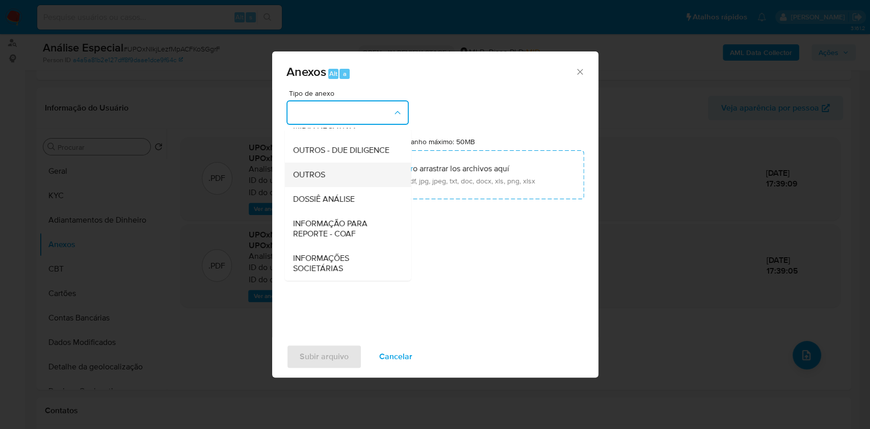
click at [329, 178] on div "OUTROS" at bounding box center [344, 175] width 104 height 24
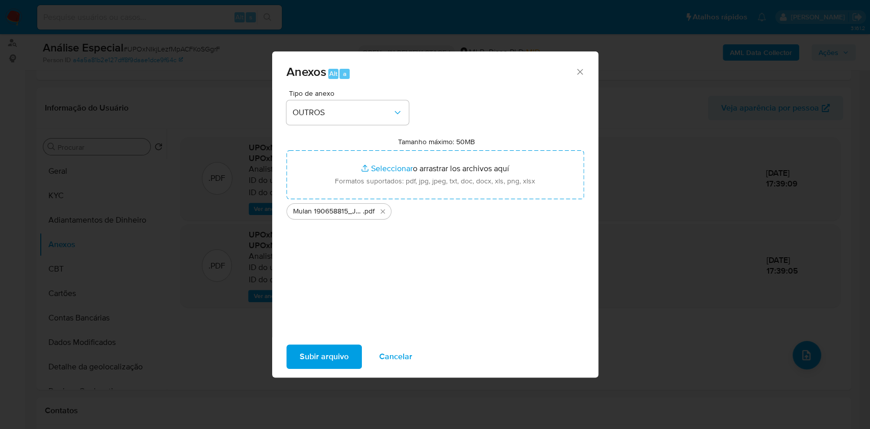
click at [338, 353] on span "Subir arquivo" at bounding box center [324, 356] width 49 height 22
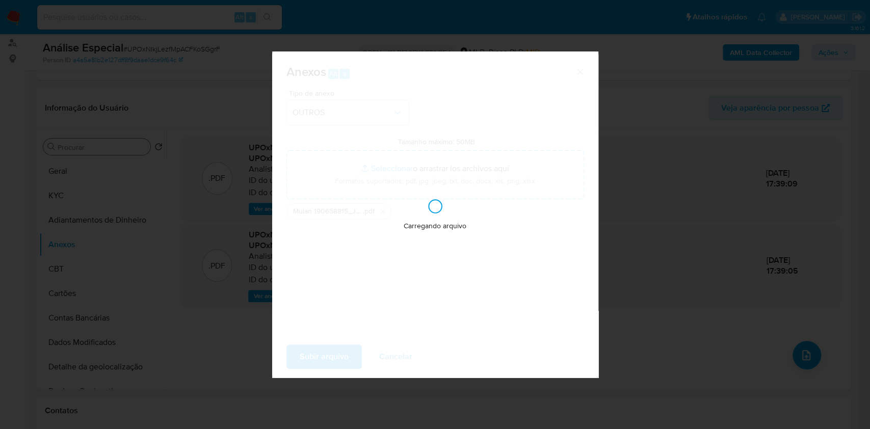
click at [838, 246] on div "Anexos Alt a Tipo de anexo OUTROS Tamanho máximo: 50MB Seleccionar archivos Sel…" at bounding box center [435, 214] width 870 height 429
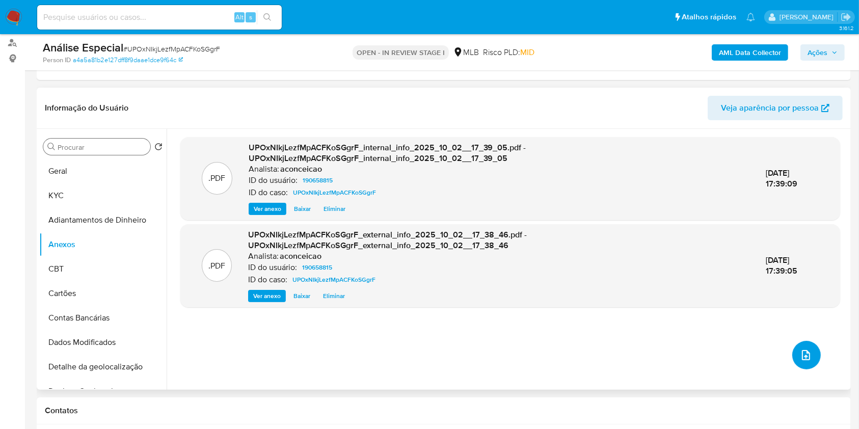
click at [809, 346] on button "upload-file" at bounding box center [806, 355] width 29 height 29
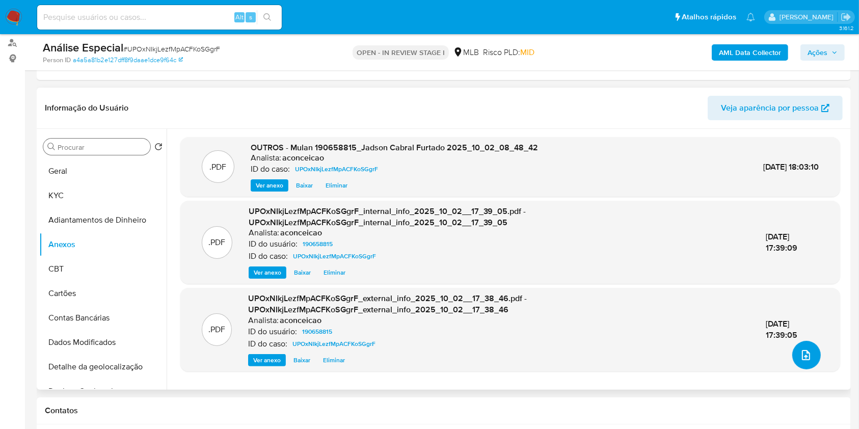
click at [792, 358] on button "upload-file" at bounding box center [806, 355] width 29 height 29
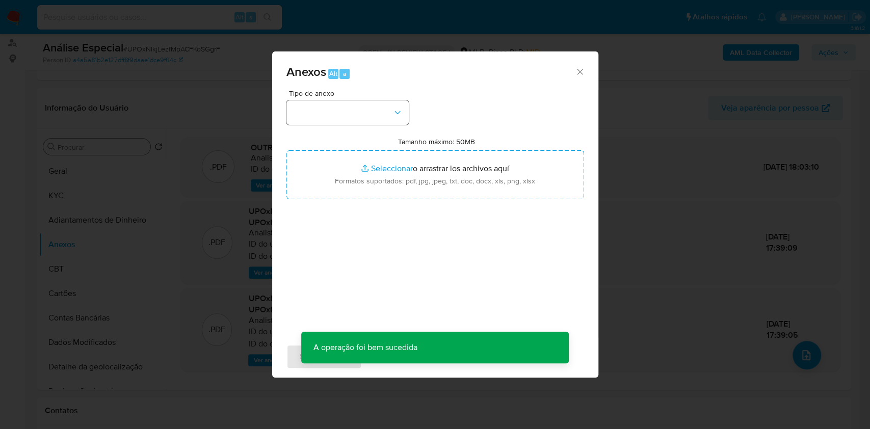
click at [408, 121] on div "Tipo de anexo Tamanho máximo: 50MB Seleccionar archivos Seleccionar o arrastrar…" at bounding box center [435, 210] width 298 height 240
click at [375, 109] on button "button" at bounding box center [347, 112] width 122 height 24
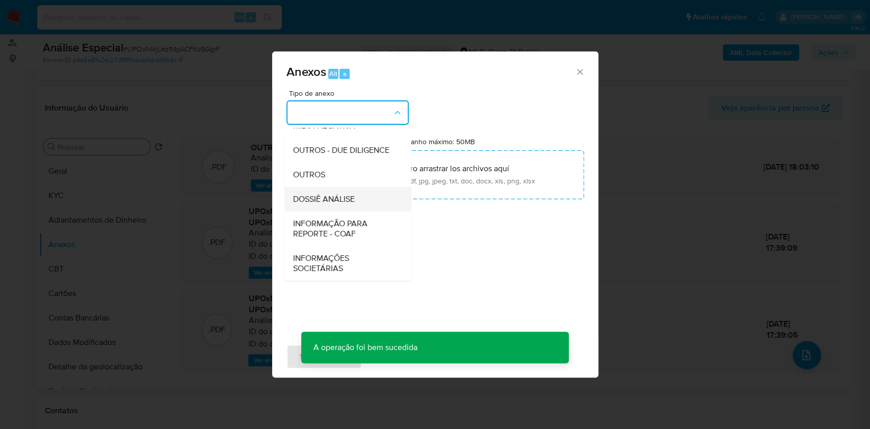
click at [335, 200] on span "DOSSIÊ ANÁLISE" at bounding box center [323, 199] width 62 height 10
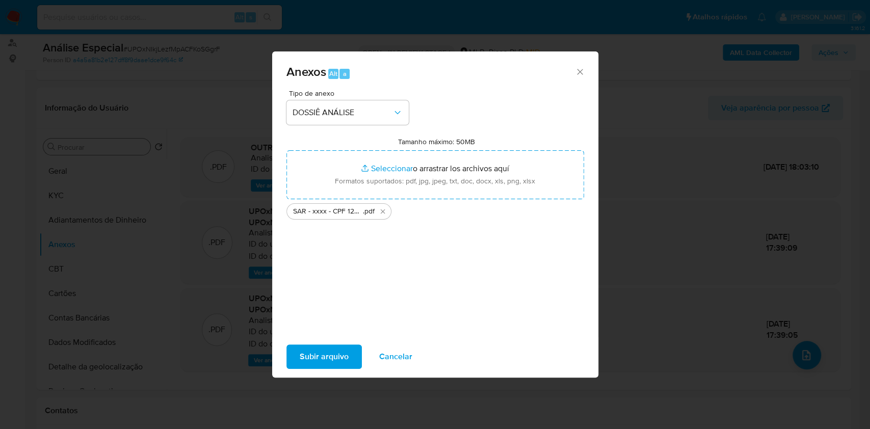
click at [335, 352] on span "Subir arquivo" at bounding box center [324, 356] width 49 height 22
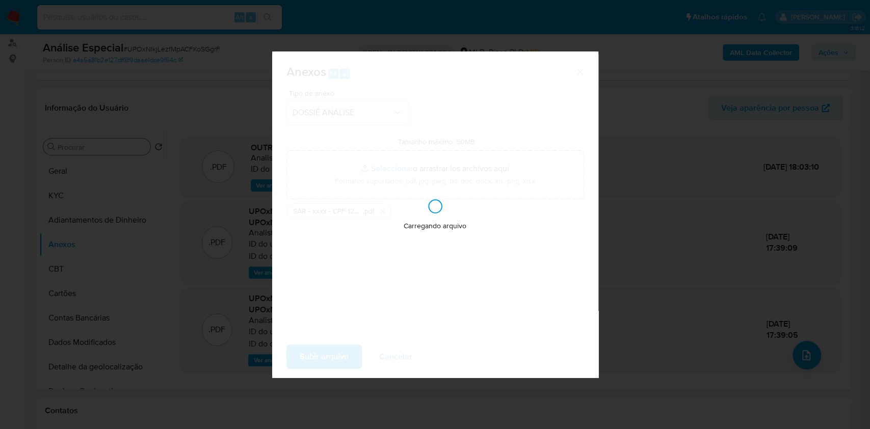
click at [738, 240] on div "Anexos Alt a Tipo de anexo DOSSIÊ ANÁLISE Tamanho máximo: 50MB Seleccionar arch…" at bounding box center [435, 214] width 870 height 429
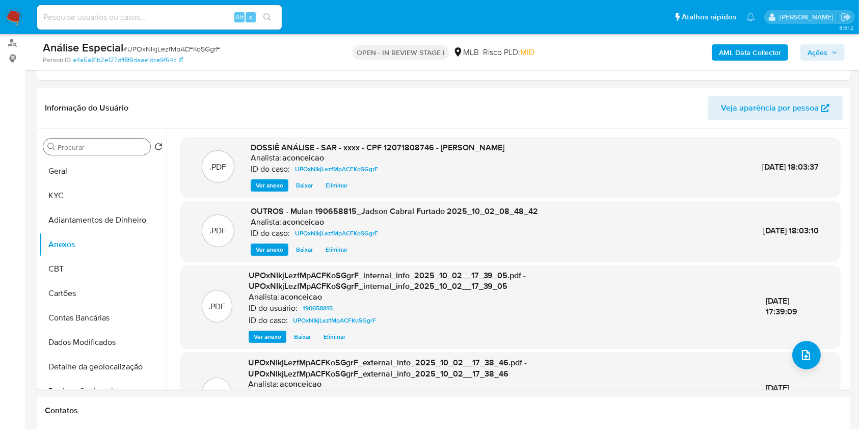
click at [827, 59] on span "Ações" at bounding box center [823, 52] width 30 height 14
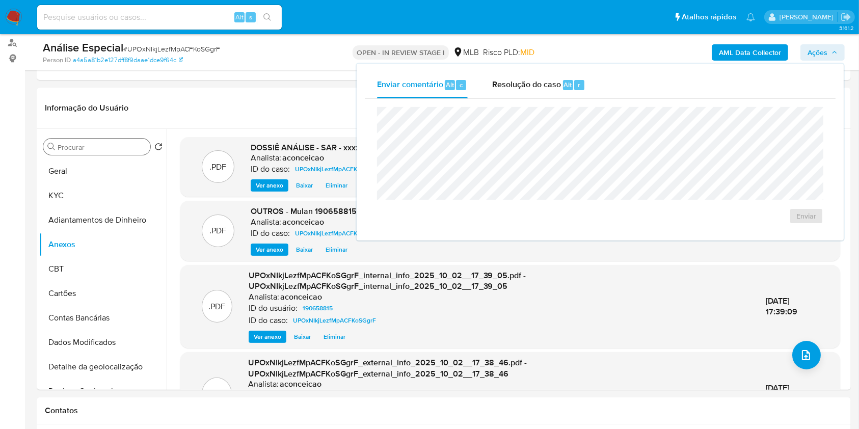
drag, startPoint x: 519, startPoint y: 83, endPoint x: 525, endPoint y: 98, distance: 16.5
click at [519, 83] on span "Resolução do caso" at bounding box center [526, 84] width 69 height 12
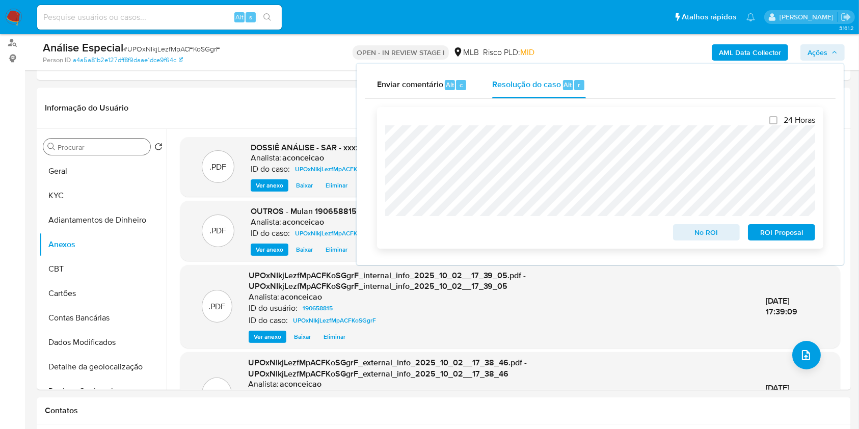
click at [768, 236] on span "ROI Proposal" at bounding box center [781, 232] width 53 height 14
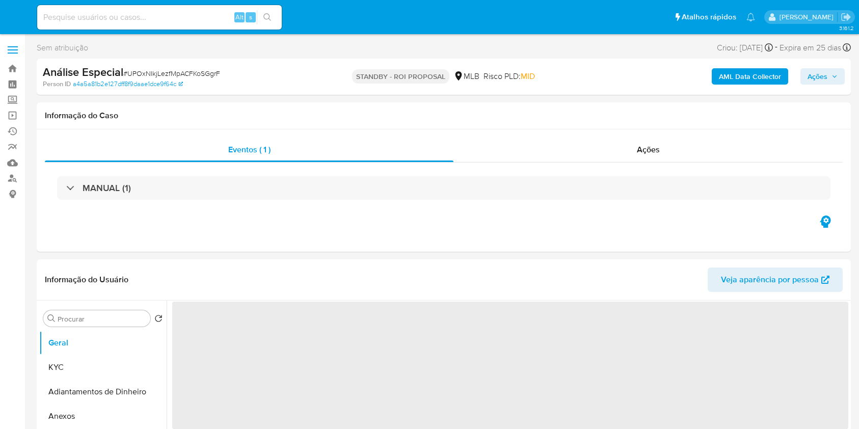
select select "10"
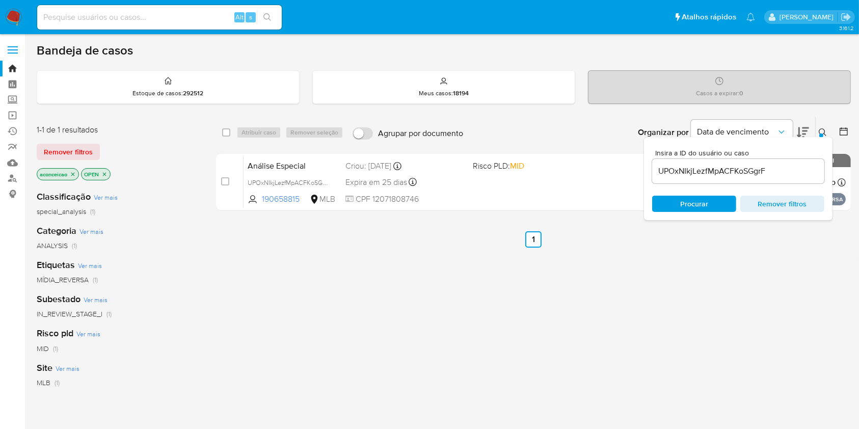
click at [762, 167] on input "UPOxNIkjLezfMpACFKoSGgrF" at bounding box center [738, 171] width 172 height 13
paste input "DEuk8jWc21mOC1IPvIsMTlR6"
type input "DEuk8jWc21mOC1IPvIsMTlR6"
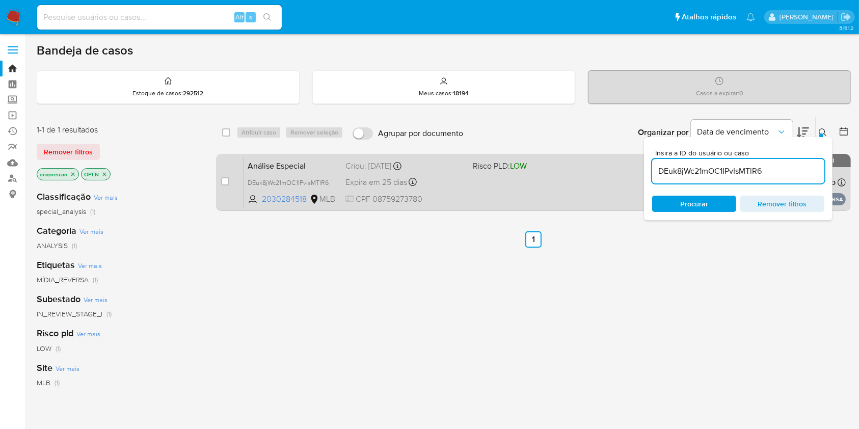
click at [575, 177] on div "Análise Especial DEuk8jWc21mOC1IPvIsMTlR6 2030284518 MLB Risco PLD: LOW Criou: …" at bounding box center [545, 181] width 602 height 51
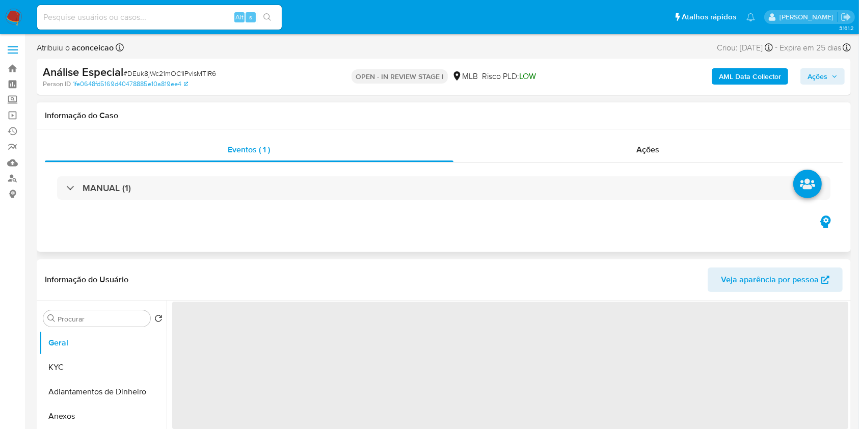
scroll to position [136, 0]
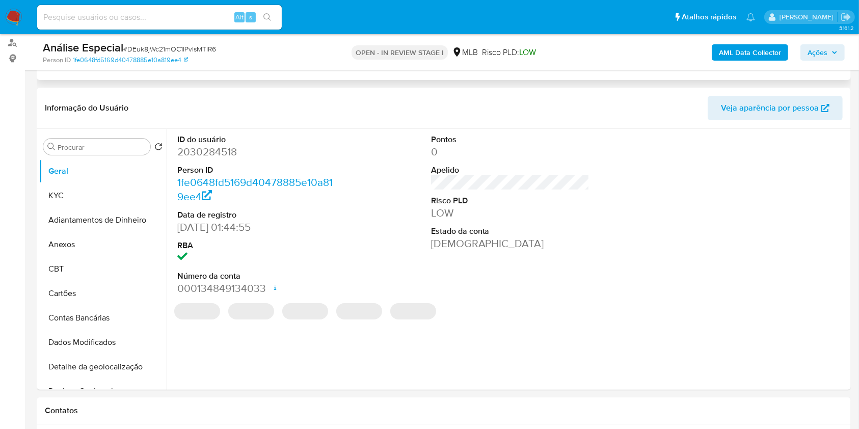
select select "10"
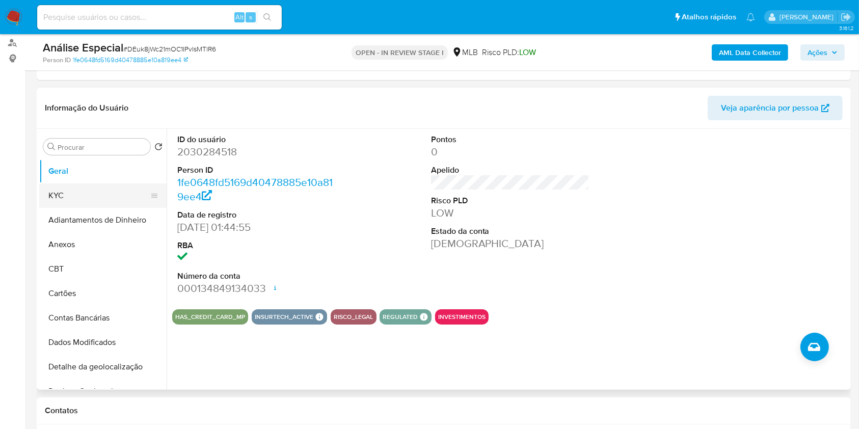
click at [104, 196] on button "KYC" at bounding box center [98, 195] width 119 height 24
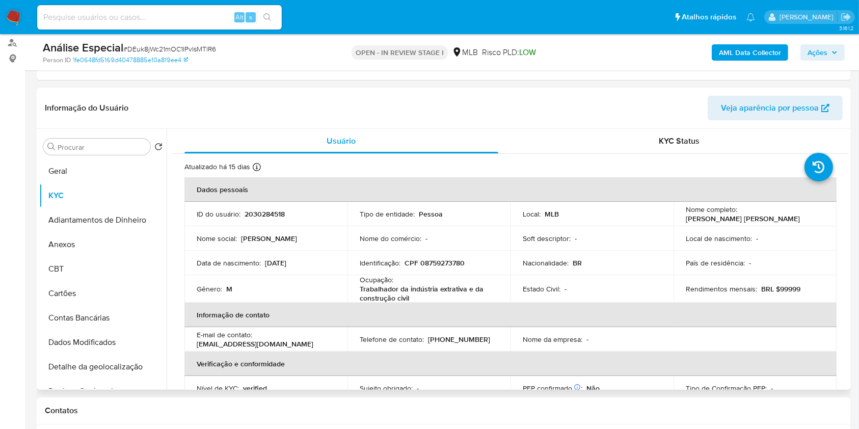
click at [383, 284] on p "Trabalhador da indústria extrativa e da construção civil" at bounding box center [427, 293] width 135 height 18
click at [411, 289] on p "Trabalhador da indústria extrativa e da construção civil" at bounding box center [427, 293] width 135 height 18
copy div "Ocupação : Trabalhador da indústria extrativa e da construção civil"
click at [411, 289] on p "Trabalhador da indústria extrativa e da construção civil" at bounding box center [427, 293] width 135 height 18
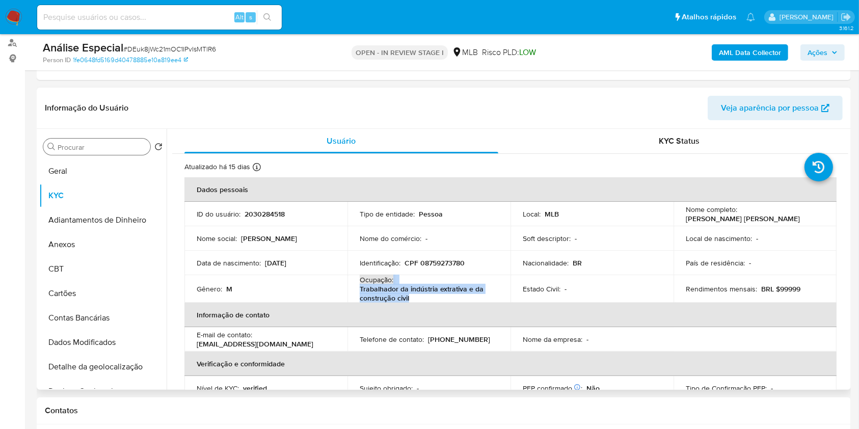
click at [110, 145] on input "Procurar" at bounding box center [102, 147] width 89 height 9
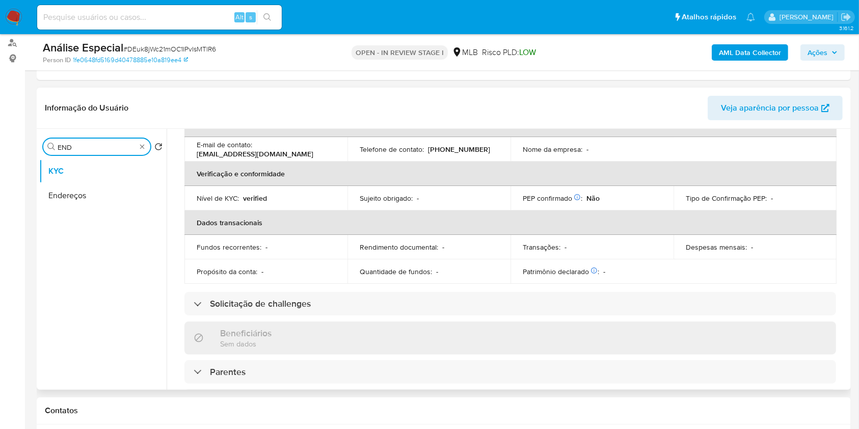
scroll to position [408, 0]
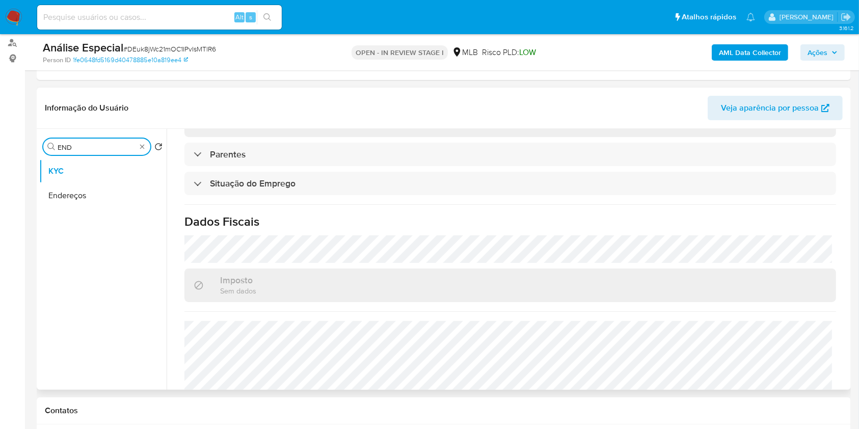
type input "END"
click at [99, 190] on button "Endereços" at bounding box center [98, 195] width 119 height 24
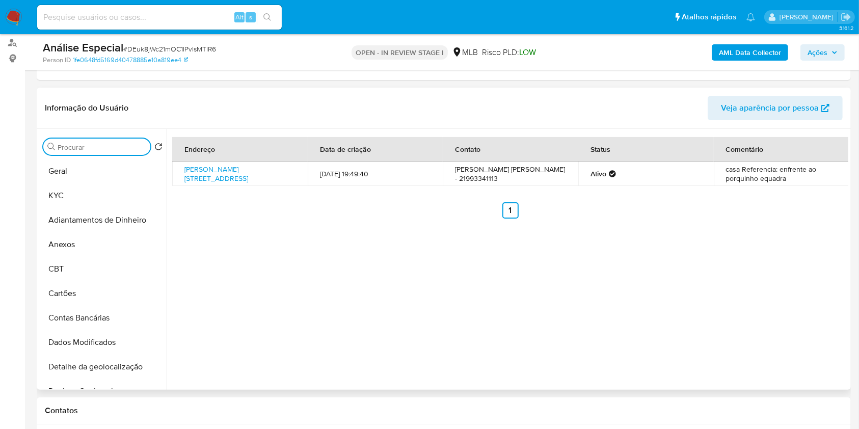
click at [128, 147] on input "Procurar" at bounding box center [102, 147] width 89 height 9
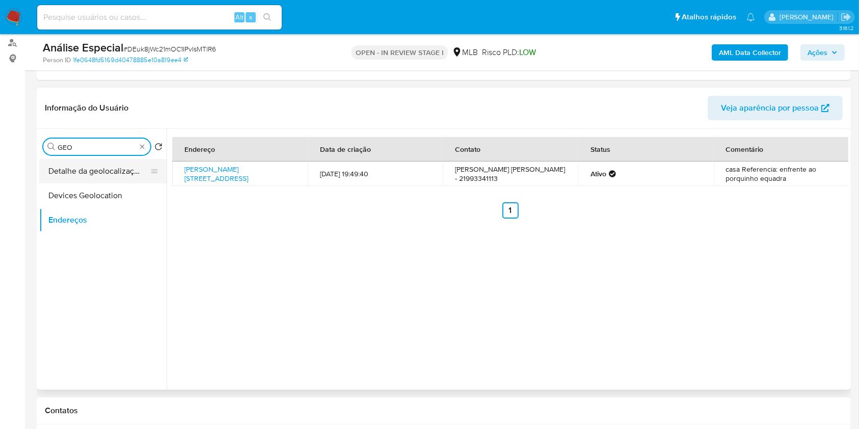
type input "GEO"
click at [122, 173] on button "Detalhe da geolocalização" at bounding box center [98, 171] width 119 height 24
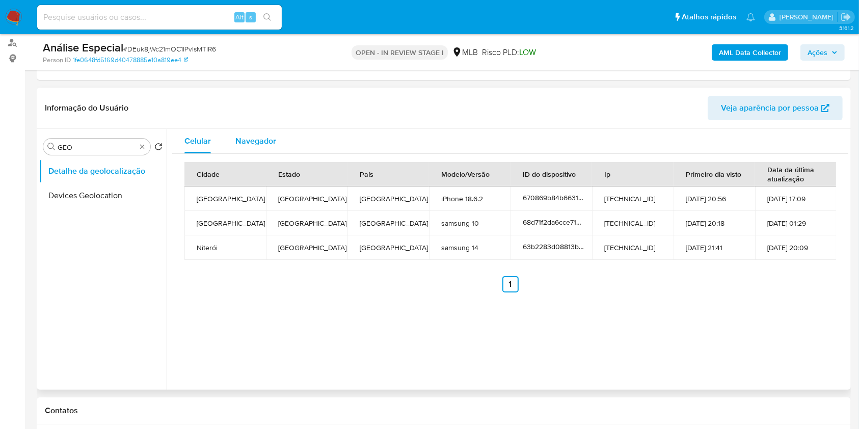
click at [260, 136] on span "Navegador" at bounding box center [255, 141] width 41 height 12
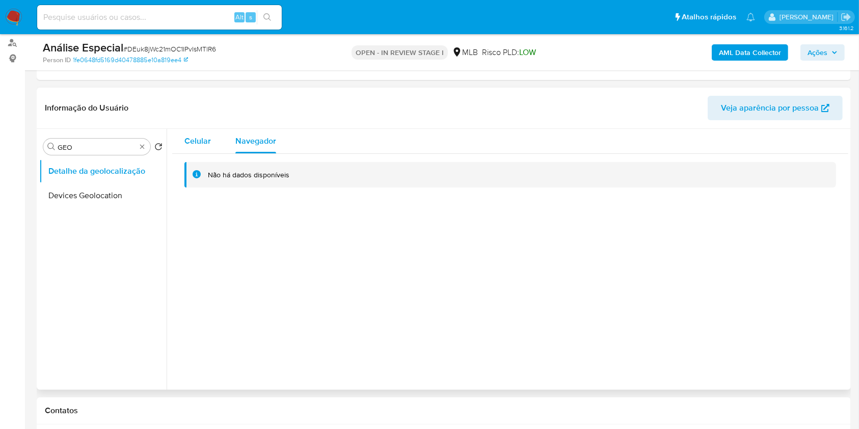
click at [214, 149] on button "Celular" at bounding box center [197, 141] width 51 height 24
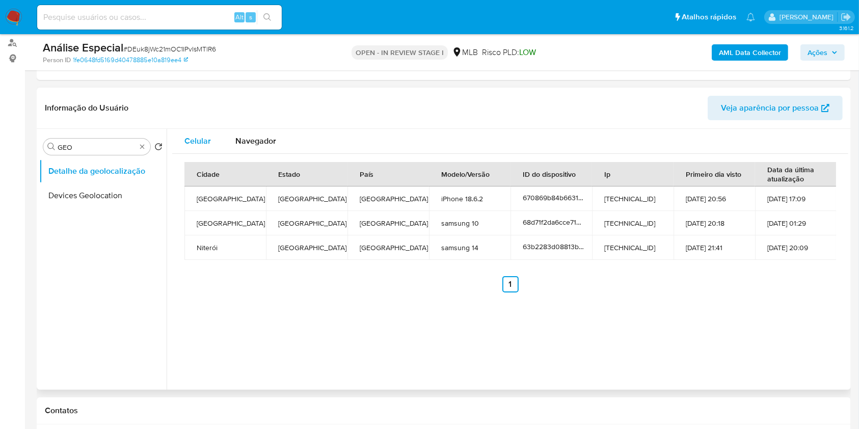
type button "0"
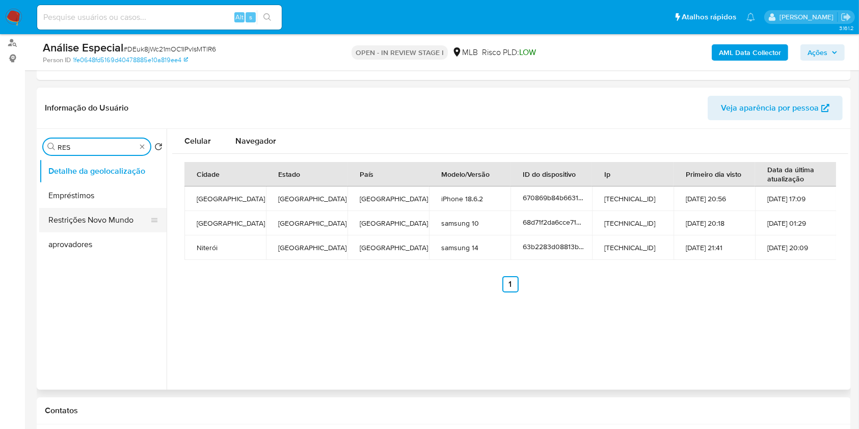
type input "RES"
click at [116, 215] on button "Restrições Novo Mundo" at bounding box center [98, 220] width 119 height 24
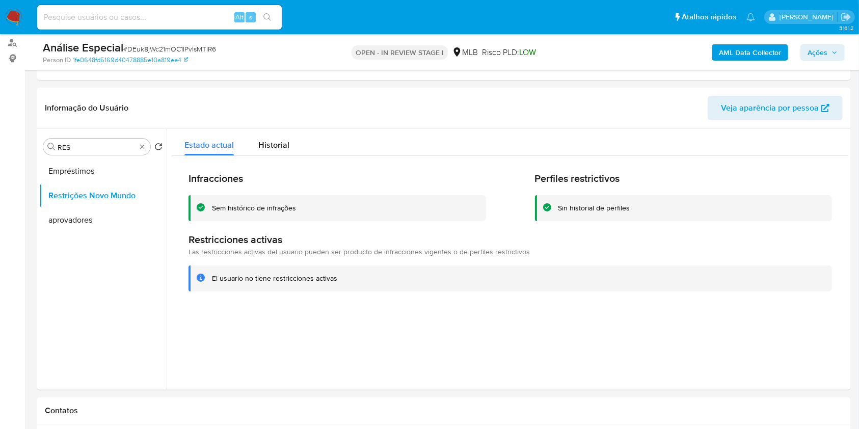
click at [146, 147] on div "Procurar RES" at bounding box center [96, 147] width 107 height 16
type input "POI"
click at [129, 165] on button "Dispositivos Point" at bounding box center [98, 171] width 119 height 24
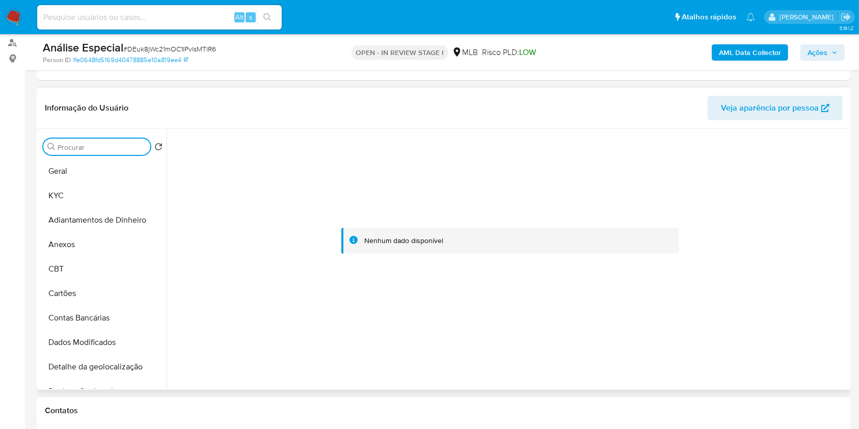
click at [118, 145] on input "Procurar" at bounding box center [102, 147] width 89 height 9
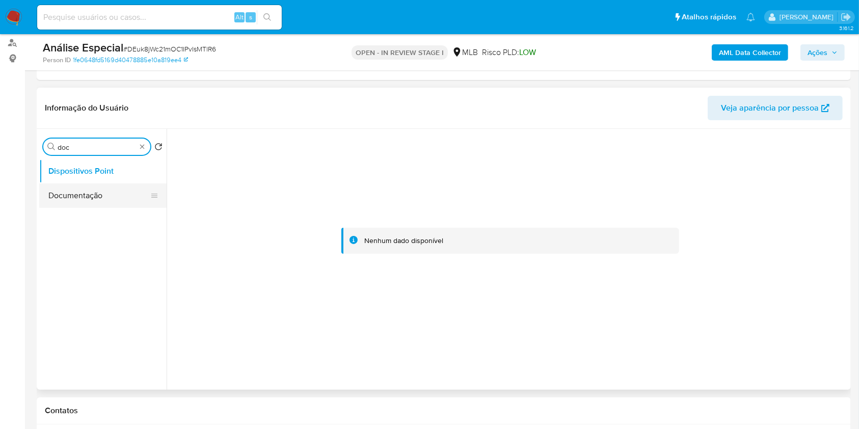
type input "doc"
click at [101, 206] on button "Documentação" at bounding box center [98, 195] width 119 height 24
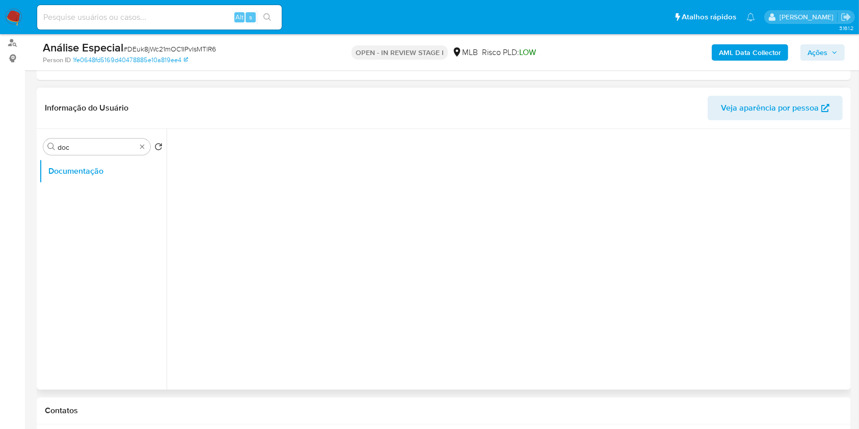
click at [102, 198] on ul "Documentação" at bounding box center [102, 274] width 127 height 230
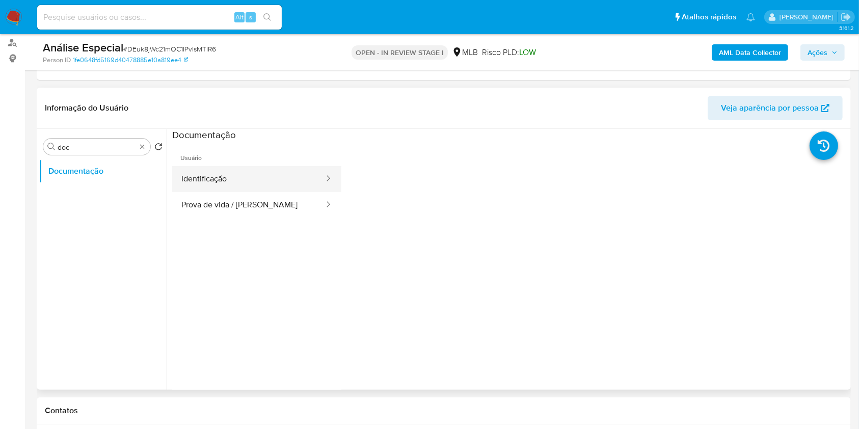
click at [248, 170] on button "Identificação" at bounding box center [248, 179] width 153 height 26
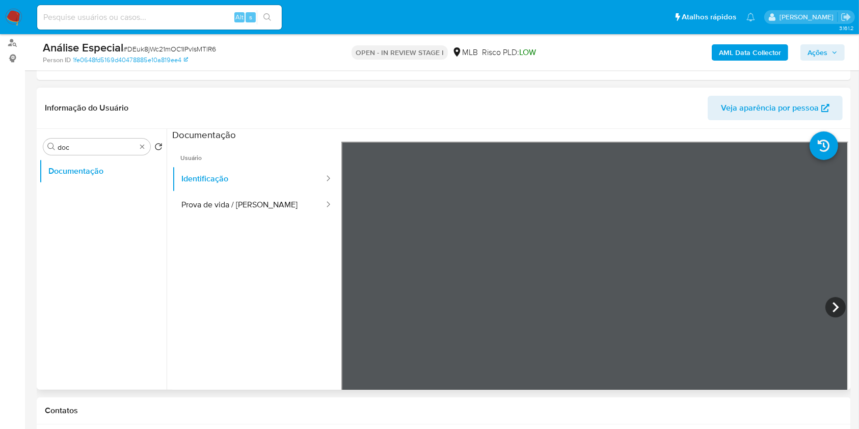
click at [818, 306] on div at bounding box center [594, 309] width 507 height 334
click at [827, 312] on icon at bounding box center [835, 307] width 20 height 20
click at [269, 205] on button "Prova de vida / [PERSON_NAME]" at bounding box center [248, 205] width 153 height 26
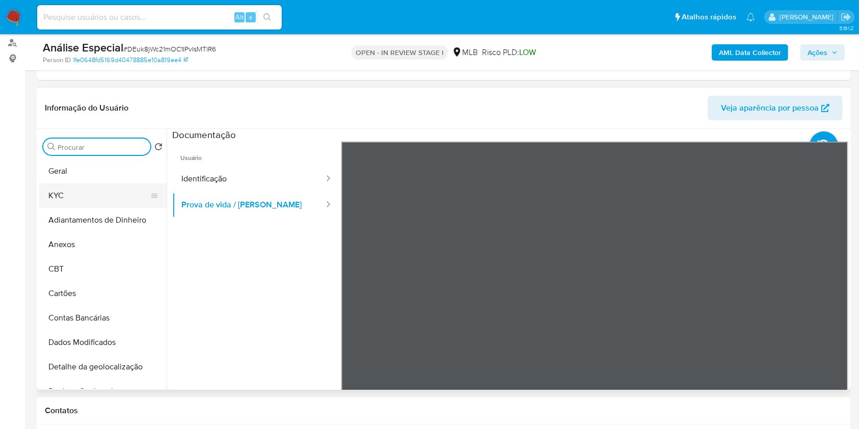
click at [83, 185] on button "KYC" at bounding box center [98, 195] width 119 height 24
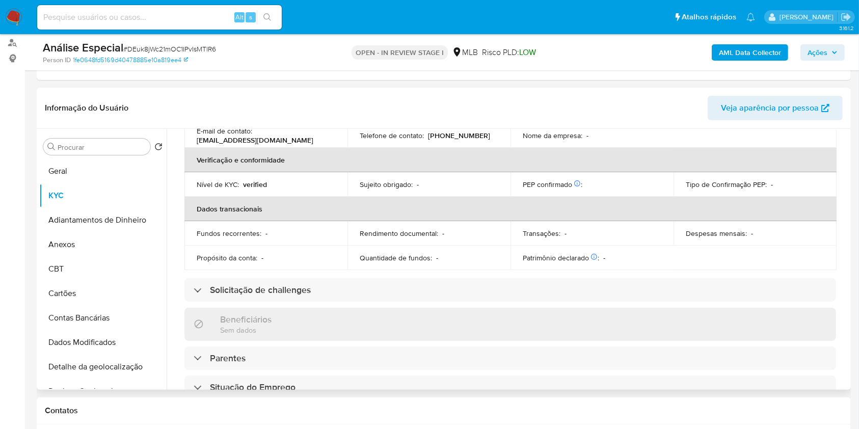
scroll to position [436, 0]
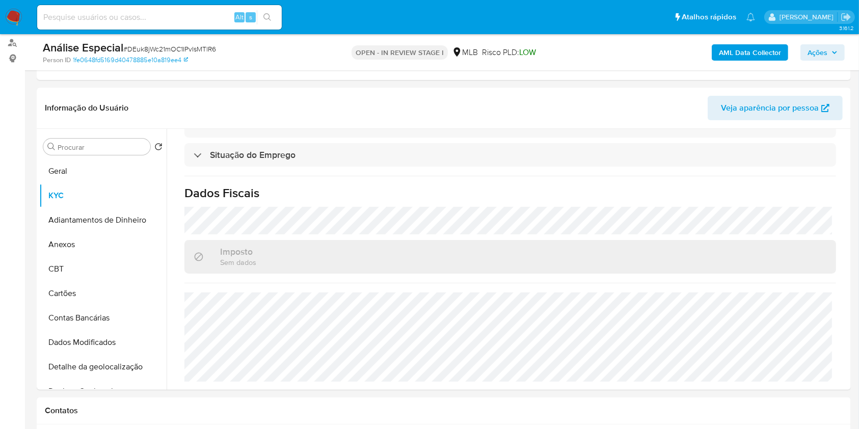
click at [722, 47] on b "AML Data Collector" at bounding box center [750, 52] width 62 height 16
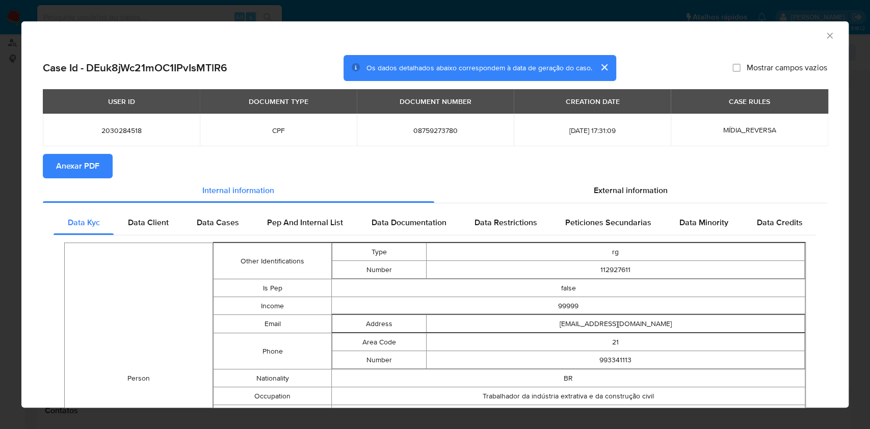
click at [57, 175] on span "Anexar PDF" at bounding box center [77, 166] width 43 height 22
click at [824, 37] on icon "Fechar a janela" at bounding box center [829, 36] width 10 height 10
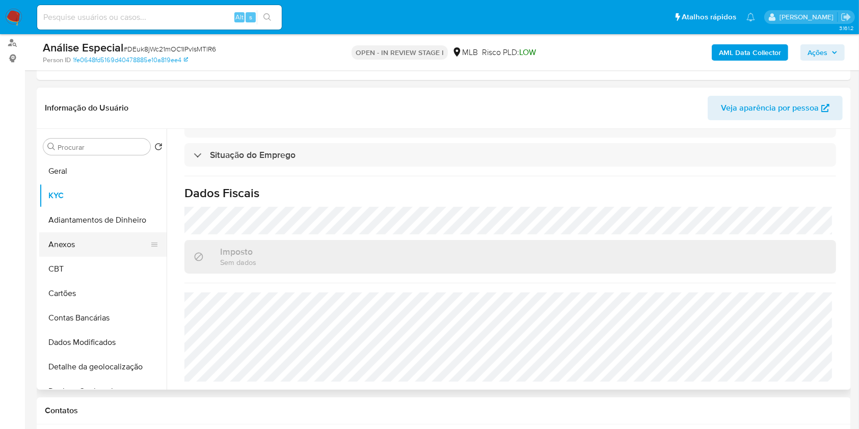
click at [106, 234] on button "Anexos" at bounding box center [98, 244] width 119 height 24
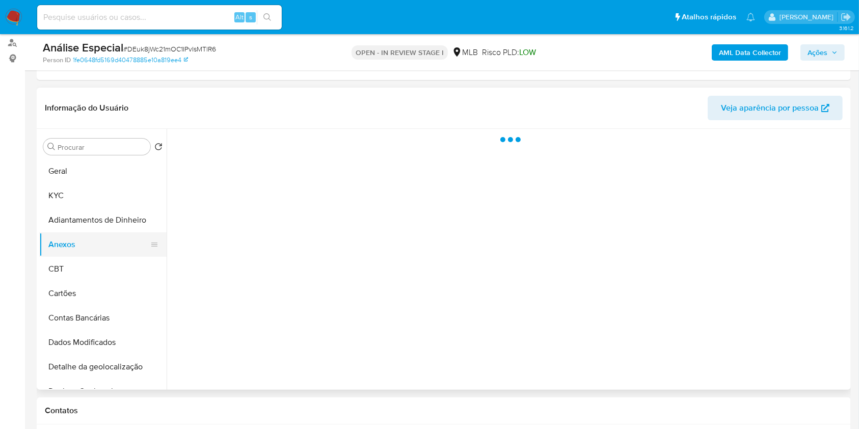
scroll to position [0, 0]
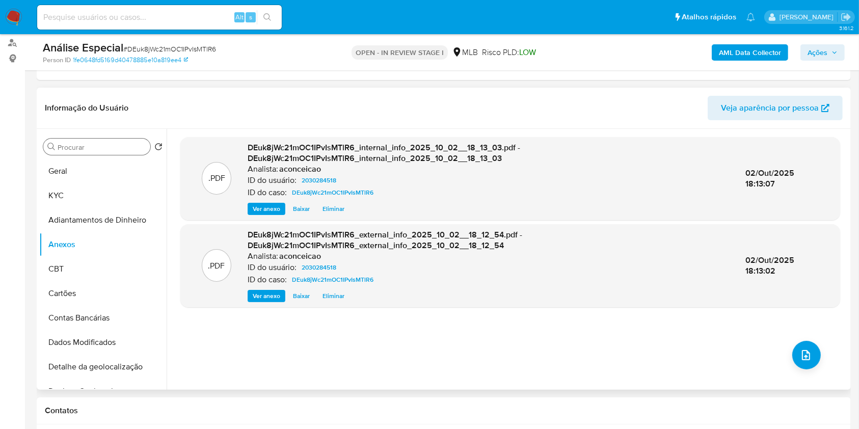
drag, startPoint x: 128, startPoint y: 151, endPoint x: 120, endPoint y: 148, distance: 8.9
click at [122, 149] on div "Procurar" at bounding box center [96, 147] width 107 height 16
click at [118, 146] on input "Procurar" at bounding box center [102, 147] width 89 height 9
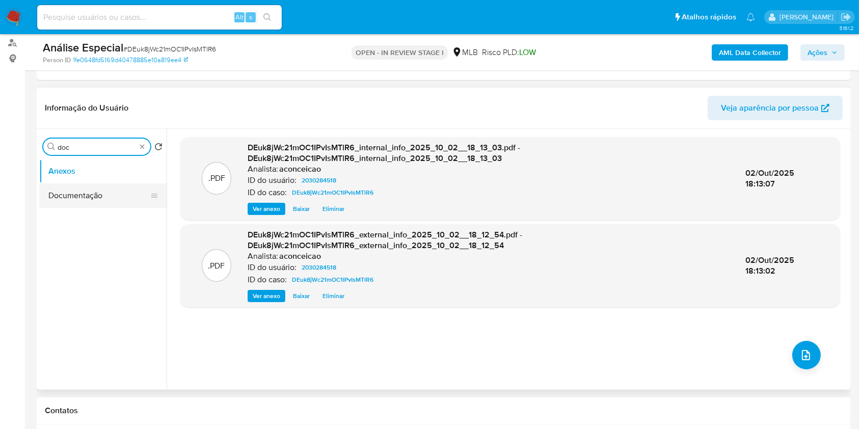
type input "doc"
click at [103, 194] on button "Documentação" at bounding box center [98, 195] width 119 height 24
